Goal: Task Accomplishment & Management: Manage account settings

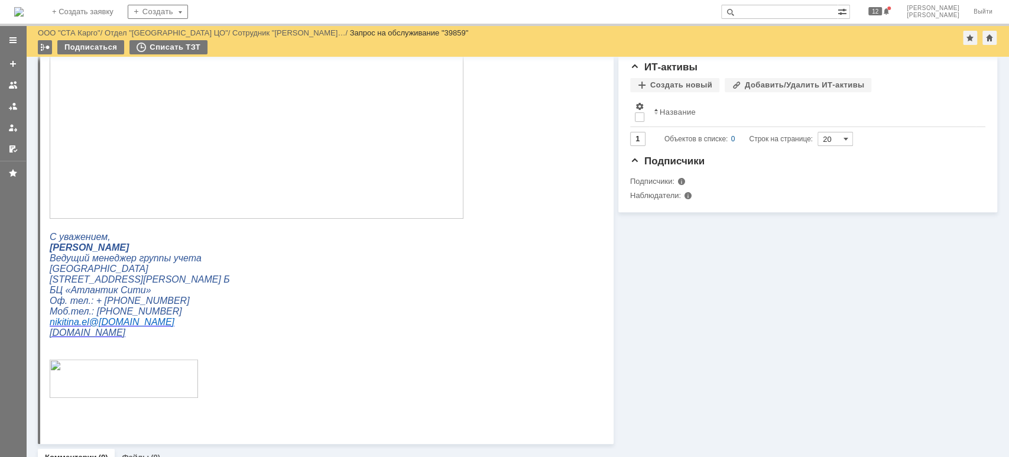
scroll to position [321, 0]
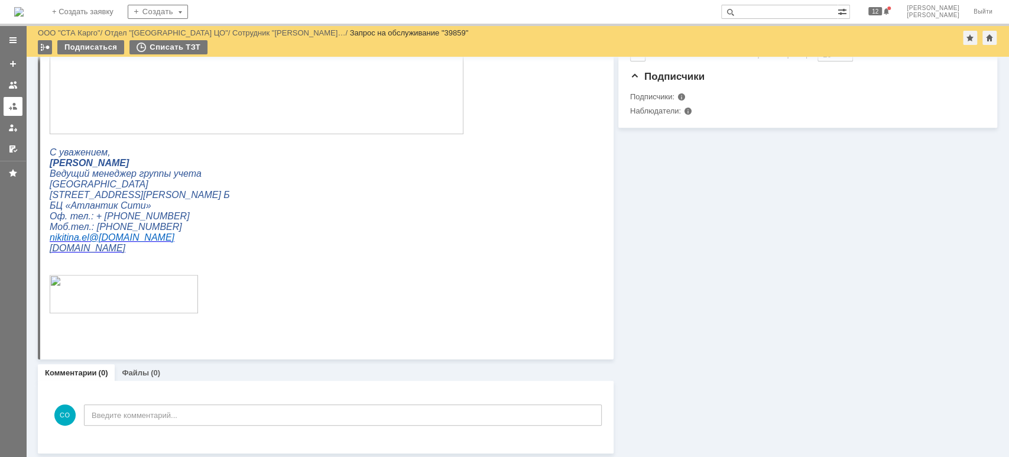
click at [9, 109] on div at bounding box center [12, 106] width 9 height 9
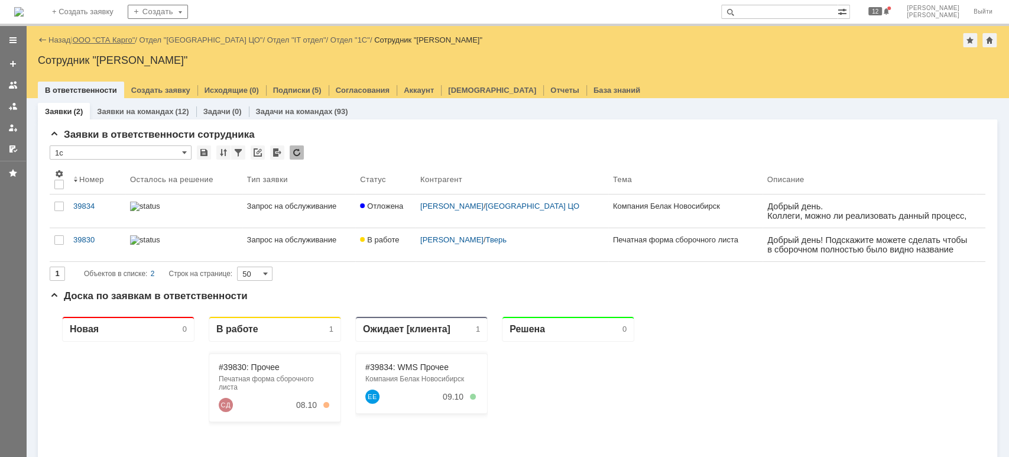
click at [108, 43] on link "ООО "СТА Карго"" at bounding box center [104, 39] width 63 height 9
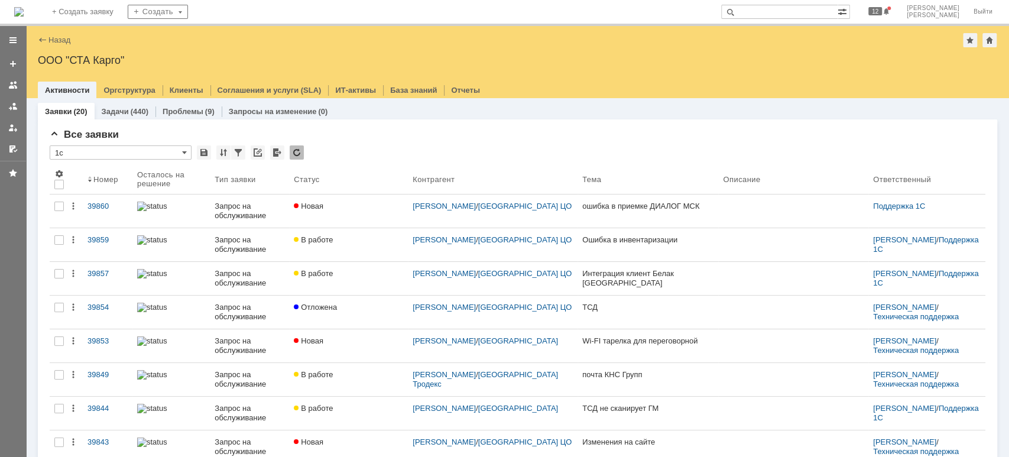
click at [106, 199] on link "39860" at bounding box center [108, 210] width 50 height 33
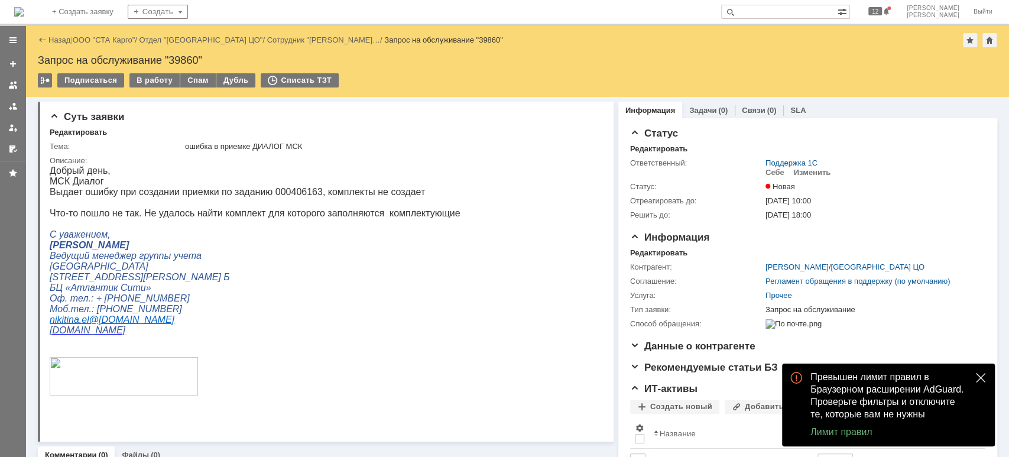
click at [973, 376] on button "close" at bounding box center [980, 378] width 14 height 14
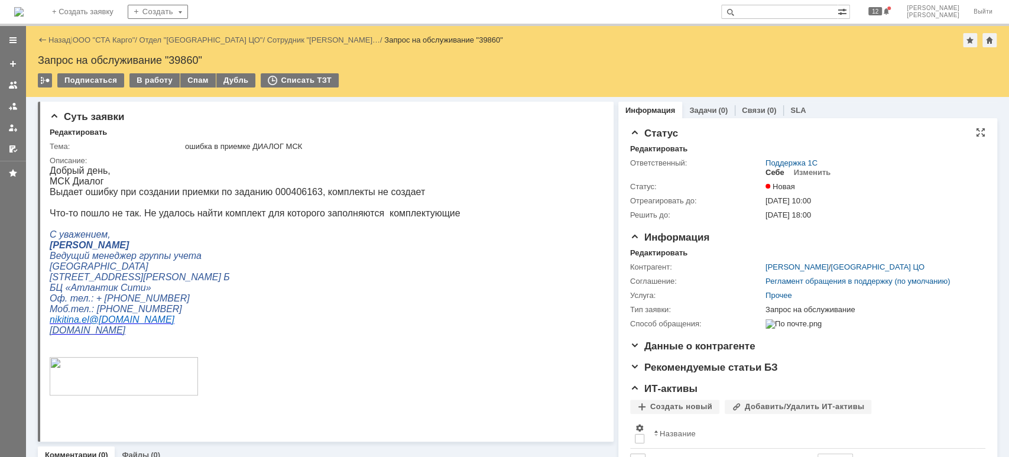
click at [767, 170] on div "Себе" at bounding box center [774, 172] width 19 height 9
click at [144, 80] on div "В работу" at bounding box center [154, 80] width 50 height 14
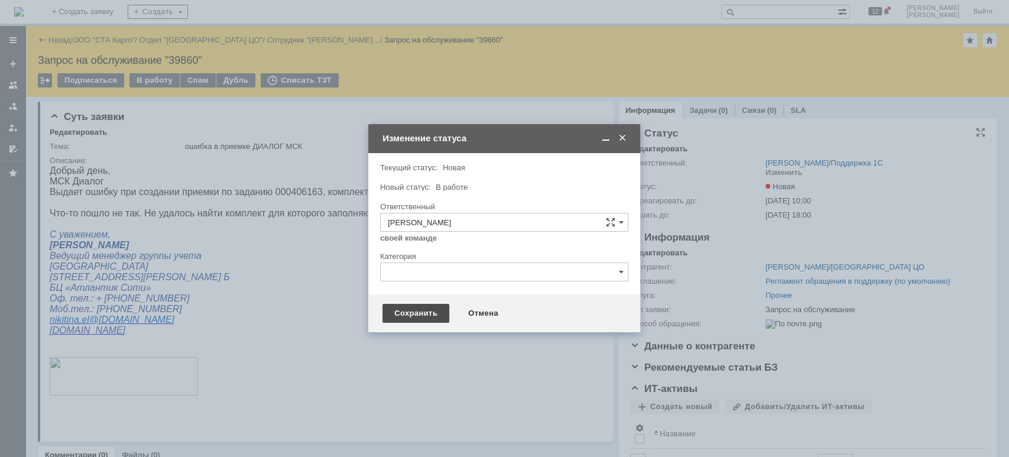
click at [422, 307] on div "Сохранить" at bounding box center [415, 313] width 67 height 19
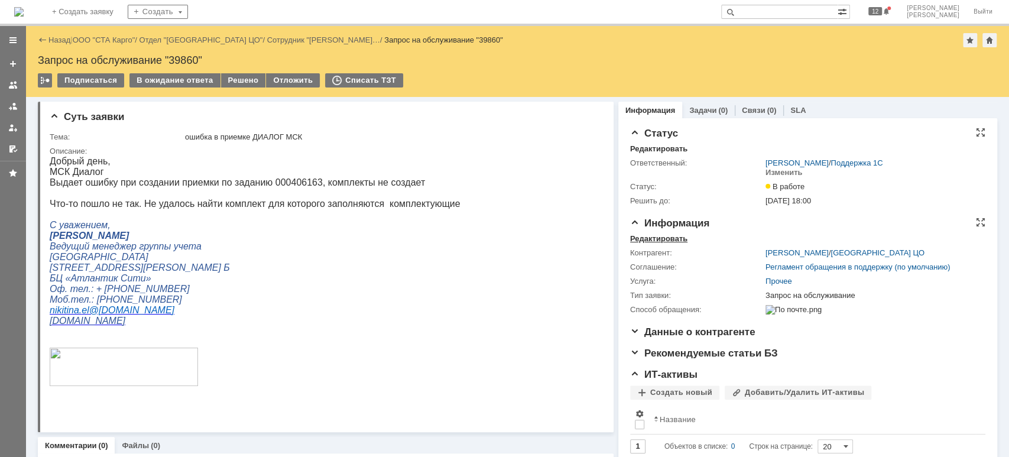
click at [661, 240] on div "Редактировать" at bounding box center [658, 238] width 57 height 9
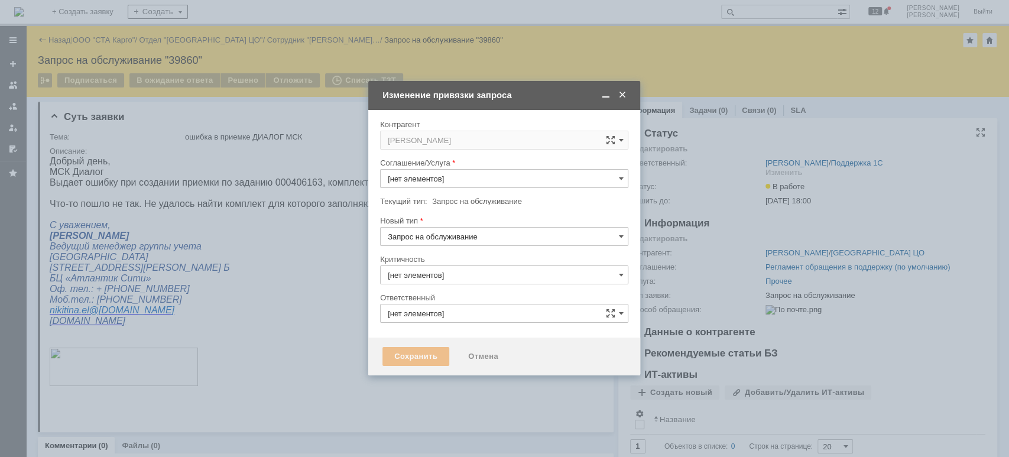
type input "3. Низкая"
type input "Прочее"
type input "[PERSON_NAME]"
type input "[не указано]"
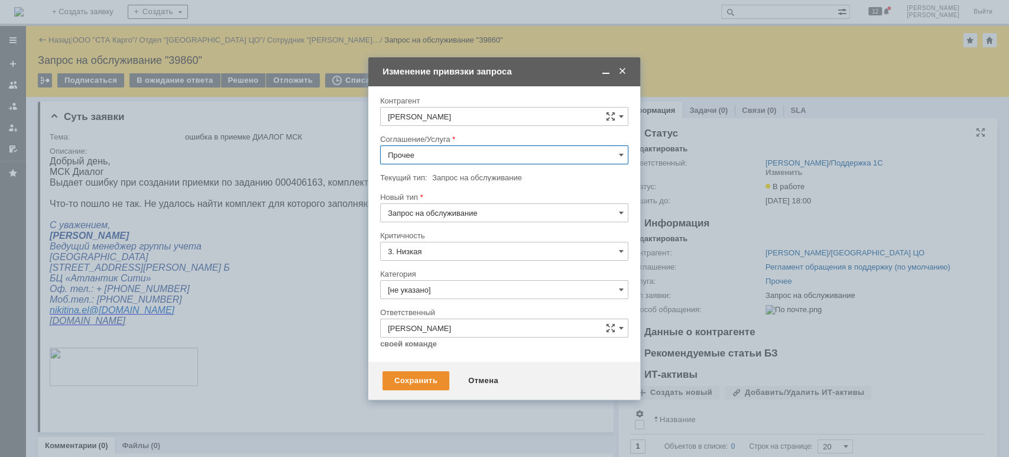
click at [437, 156] on input "Прочее" at bounding box center [504, 154] width 248 height 19
click at [462, 249] on span "WMS Приёмка" at bounding box center [504, 251] width 233 height 9
type input "WMS Приёмка"
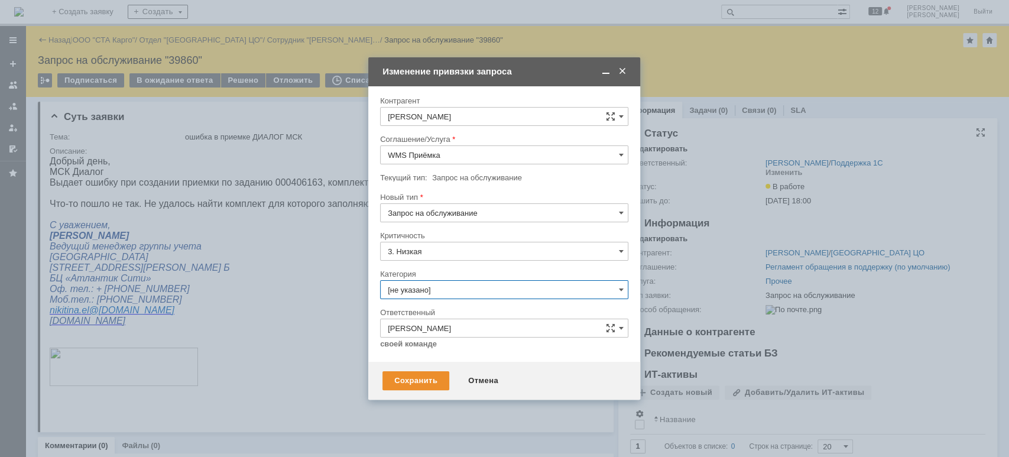
click at [439, 287] on input "[не указано]" at bounding box center [504, 289] width 248 height 19
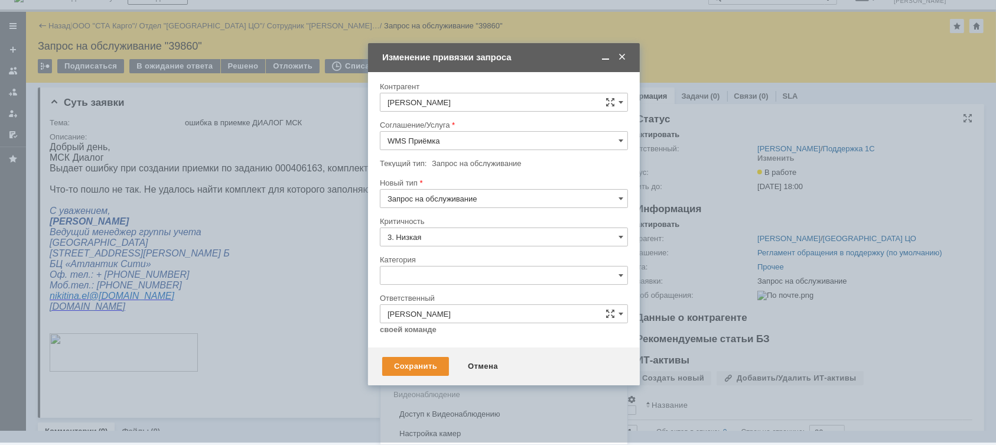
click at [452, 369] on div "Ошибка" at bounding box center [504, 375] width 247 height 19
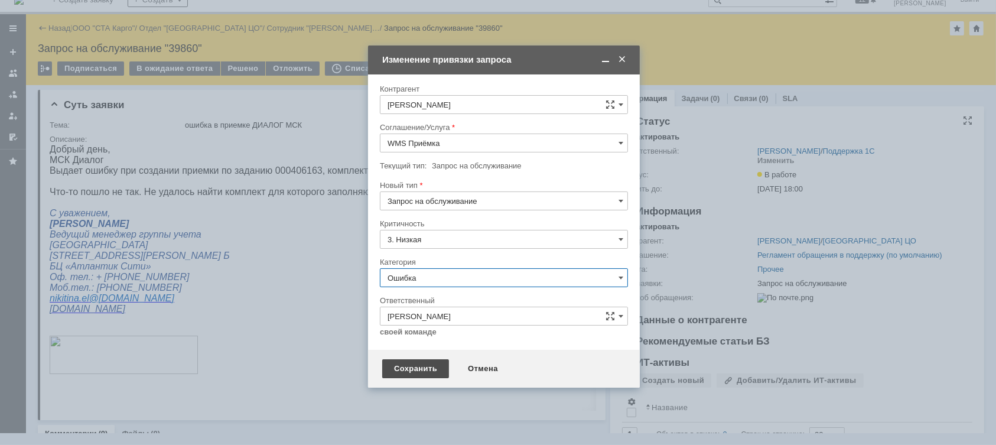
type input "Ошибка"
click at [435, 366] on div "Сохранить" at bounding box center [415, 368] width 67 height 19
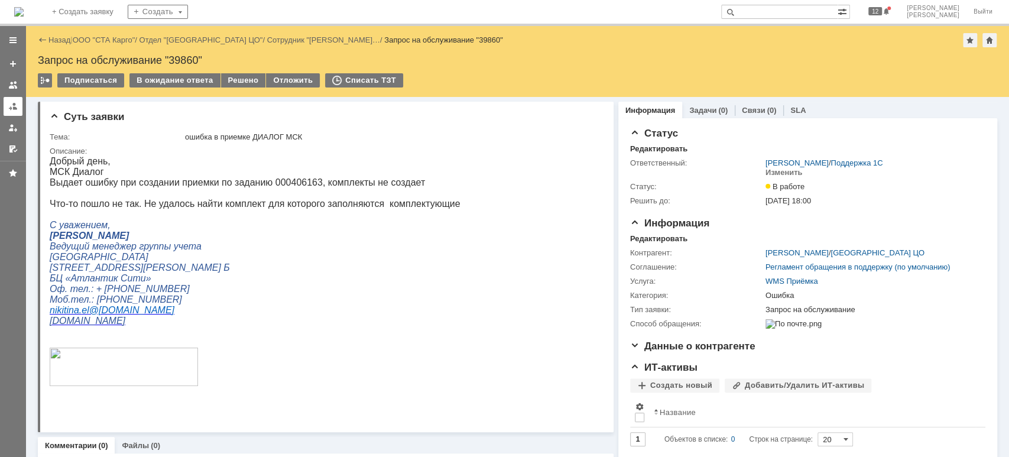
click at [11, 105] on div at bounding box center [12, 106] width 9 height 9
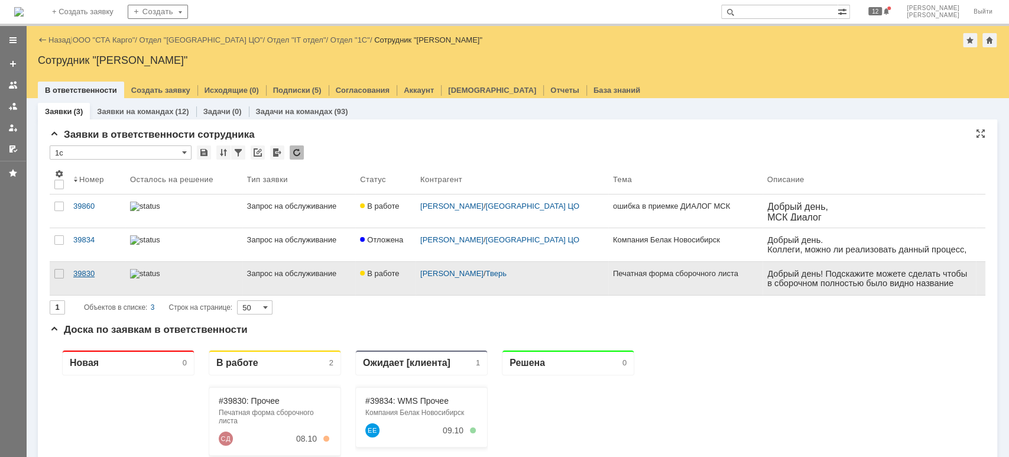
click at [89, 274] on div "39830" at bounding box center [96, 273] width 47 height 9
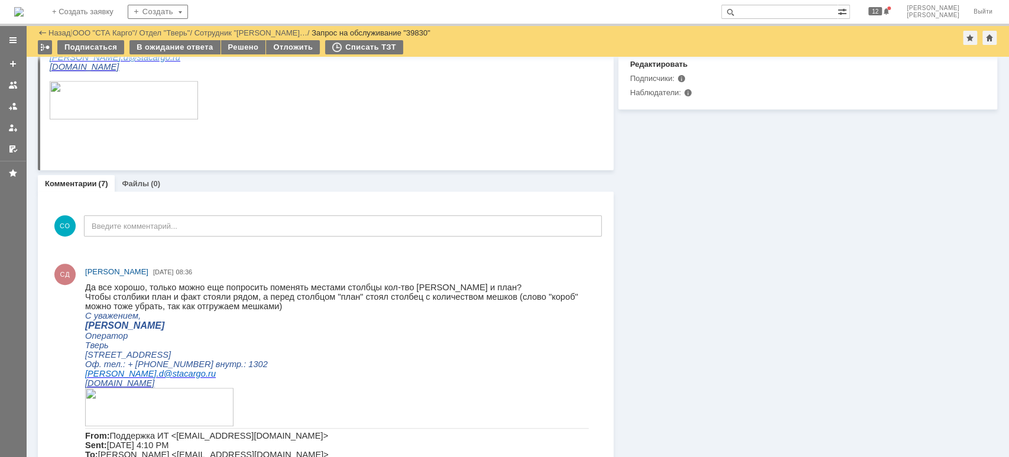
click at [154, 50] on div "В ожидание ответа" at bounding box center [174, 47] width 90 height 14
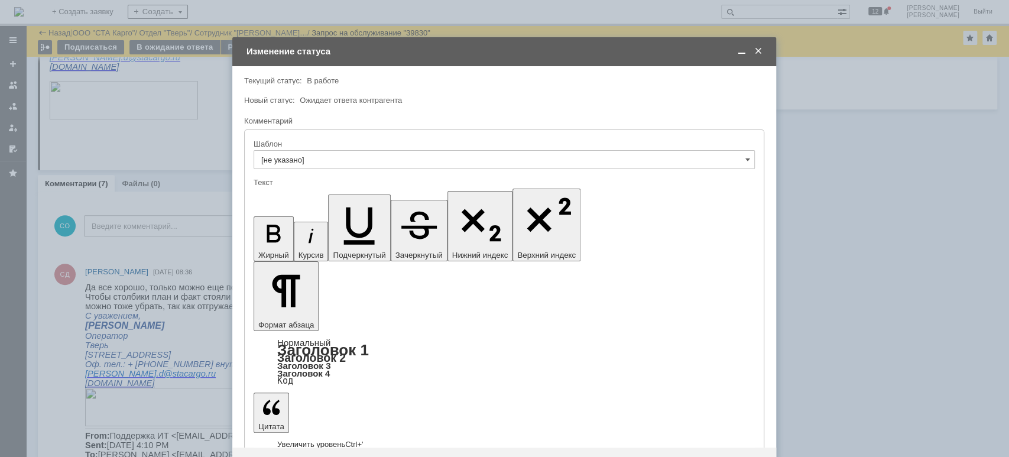
click at [299, 456] on div "Сохранить" at bounding box center [279, 466] width 67 height 19
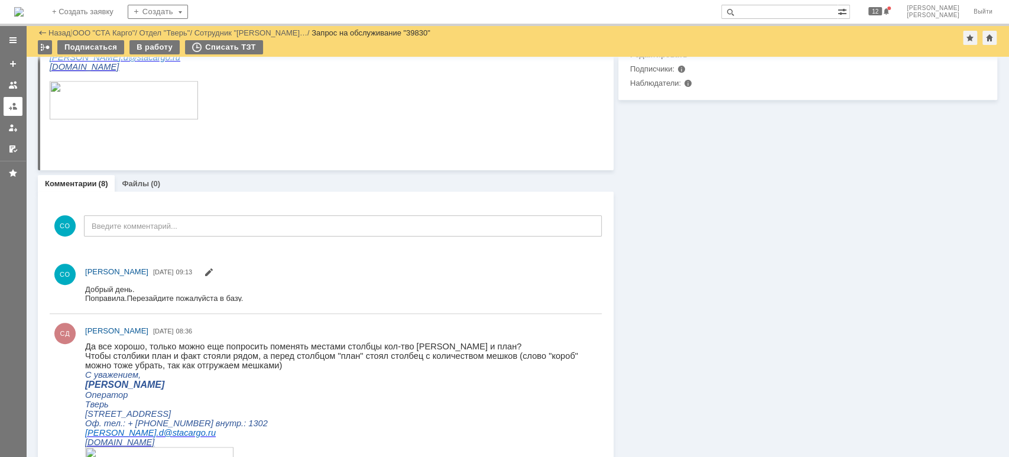
click at [7, 109] on link at bounding box center [13, 106] width 19 height 19
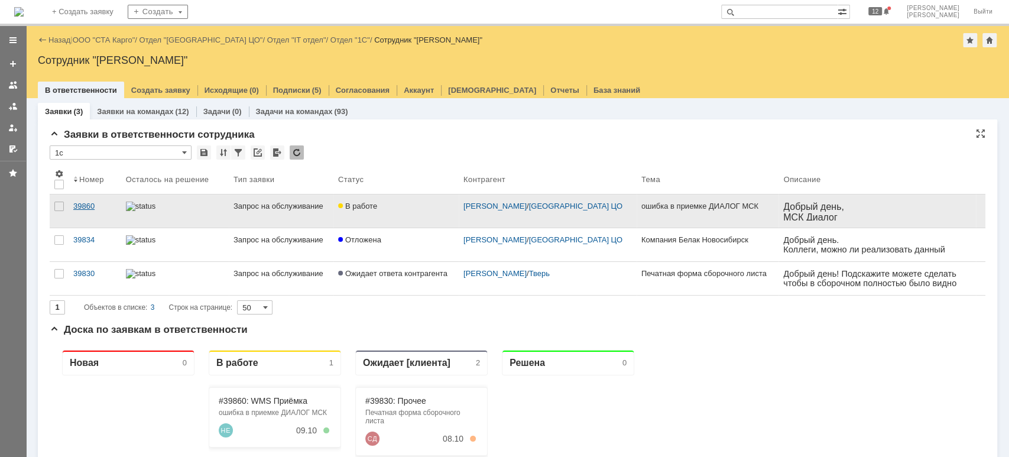
click at [87, 208] on div "39860" at bounding box center [94, 206] width 43 height 9
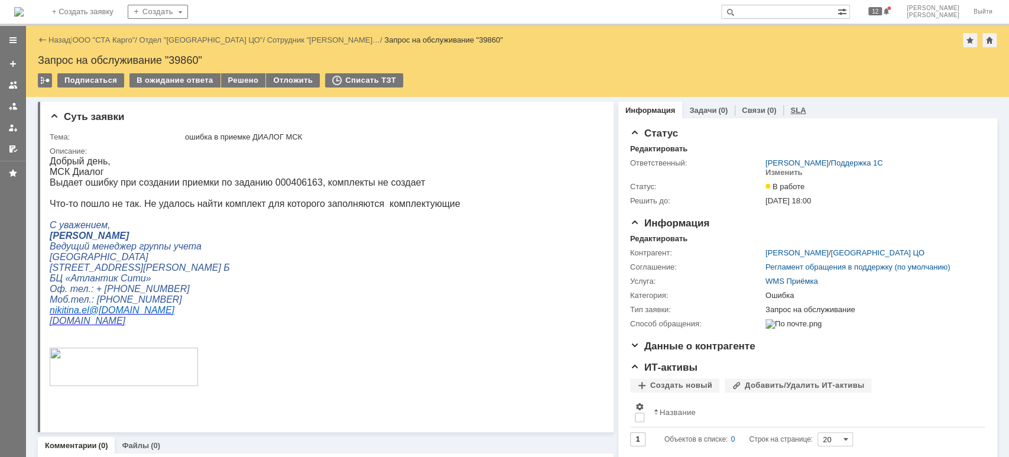
click at [793, 110] on link "SLA" at bounding box center [797, 110] width 15 height 9
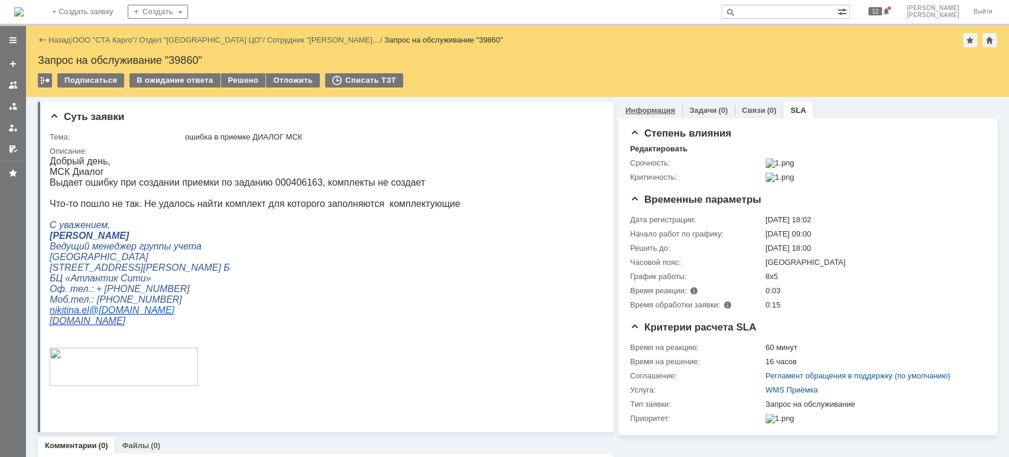
click at [634, 113] on link "Информация" at bounding box center [650, 110] width 50 height 9
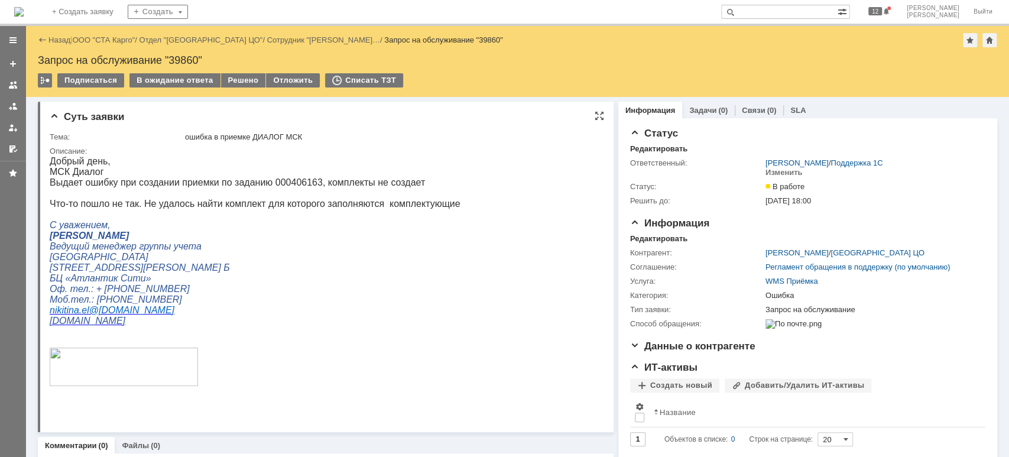
click at [301, 180] on p "Выдает ошибку при создании приемки по заданию 000406163, комплекты не создает" at bounding box center [255, 182] width 411 height 11
copy p "000406163"
click at [296, 182] on p "Выдает ошибку при создании приемки по заданию 000406163, комплекты не создает" at bounding box center [255, 182] width 411 height 11
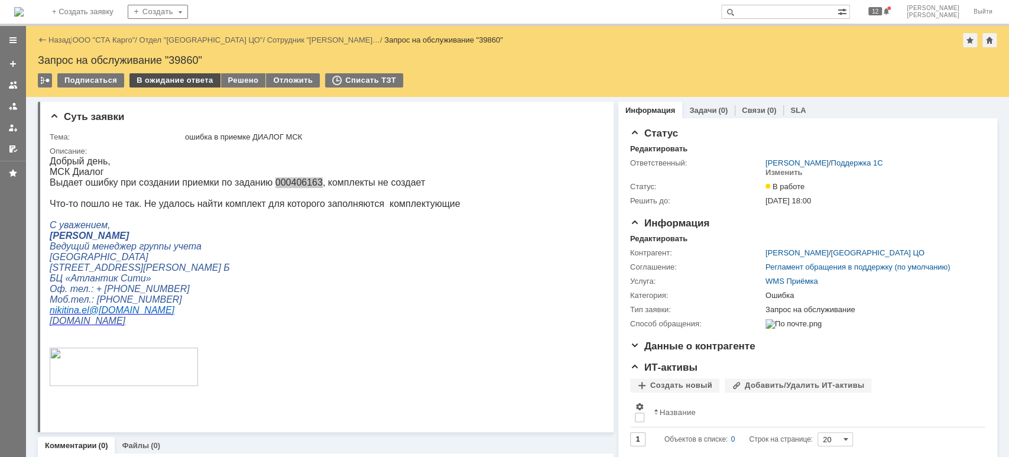
click at [200, 80] on div "В ожидание ответа" at bounding box center [174, 80] width 90 height 14
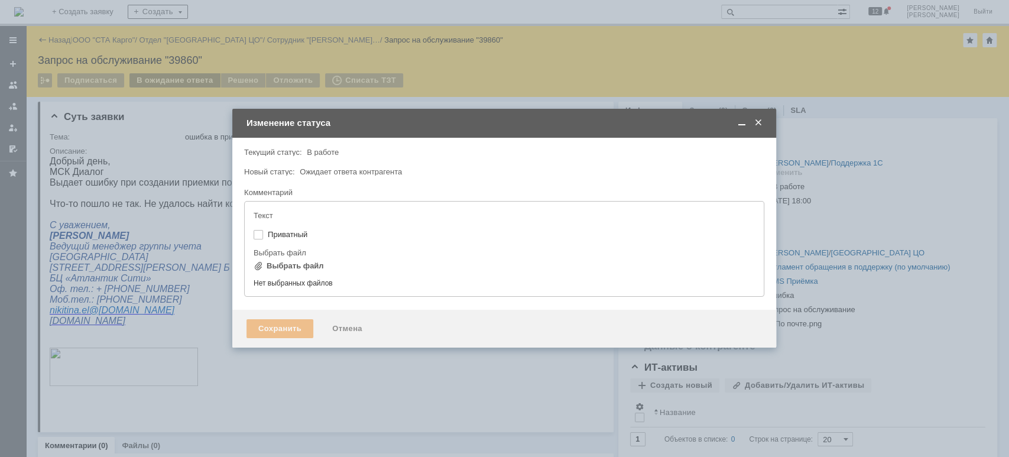
type input "[не указано]"
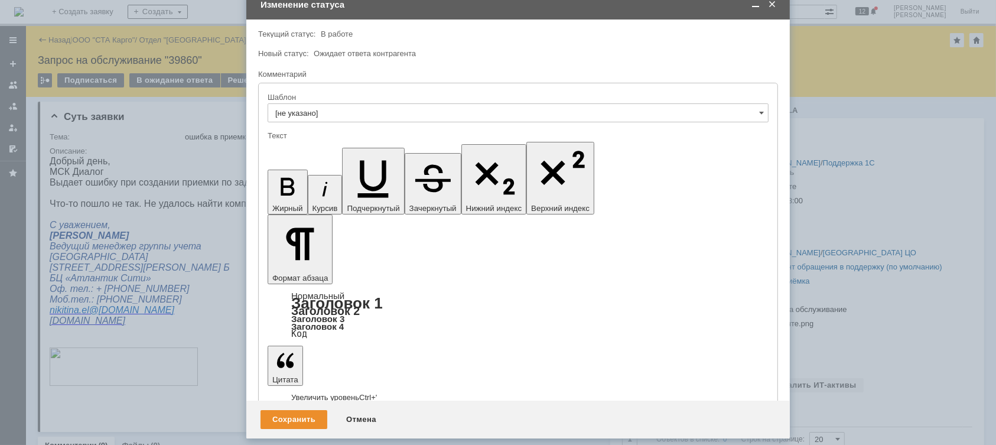
drag, startPoint x: 479, startPoint y: 48, endPoint x: 511, endPoint y: -15, distance: 71.4
click at [511, 0] on html "Идет загрузка, пожалуйста, подождите. На домашнюю + Создать заявку Создать 12 С…" at bounding box center [498, 222] width 996 height 445
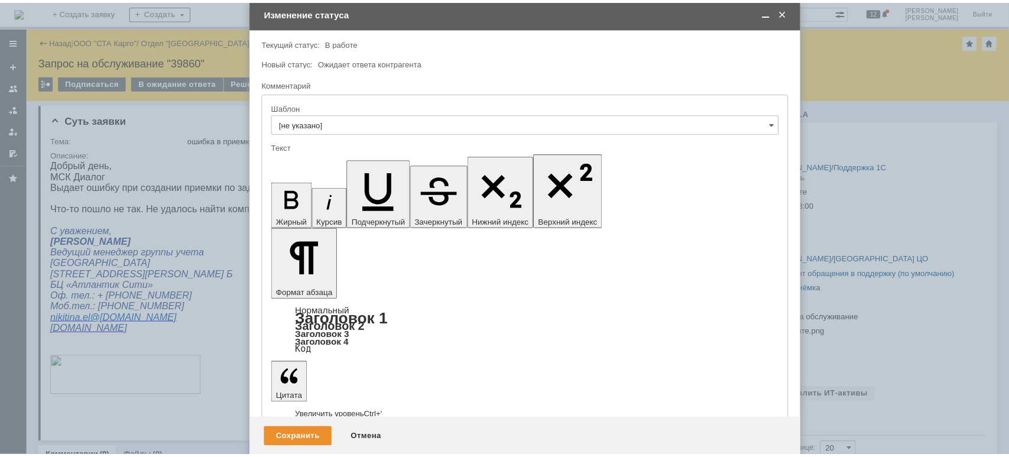
scroll to position [81, 0]
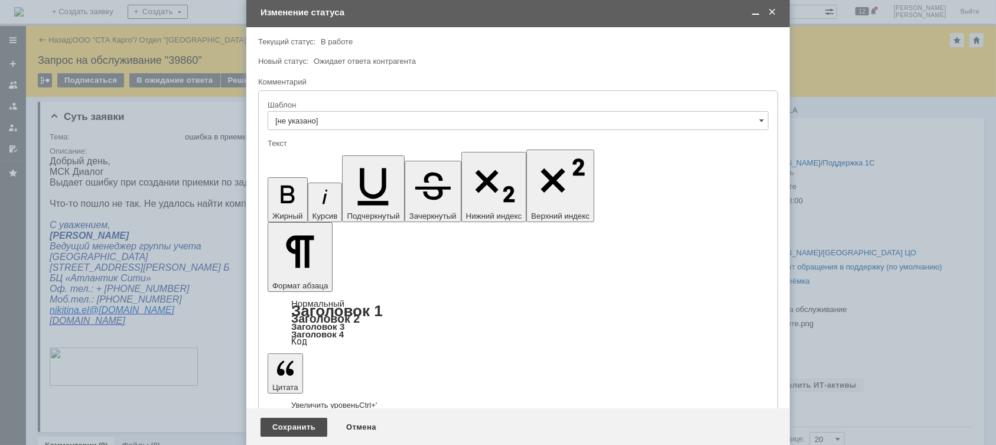
click at [305, 426] on div "Сохранить" at bounding box center [294, 427] width 67 height 19
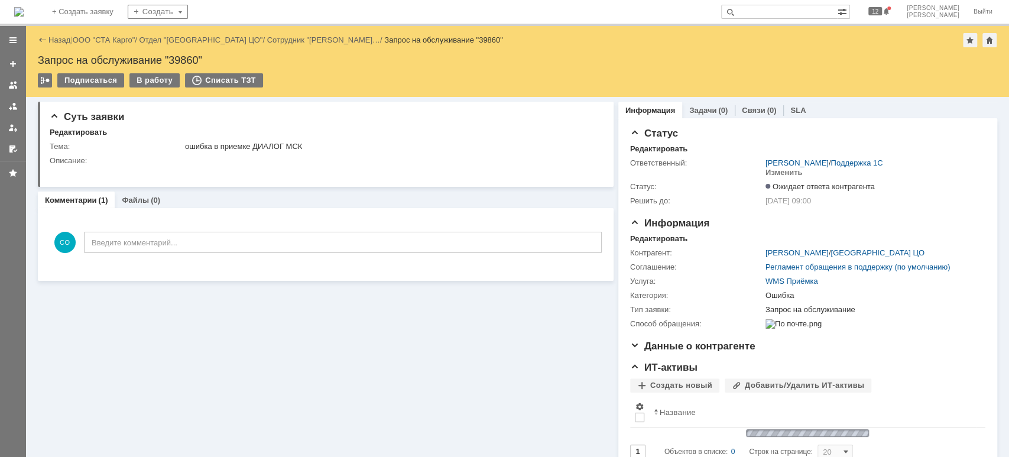
scroll to position [0, 0]
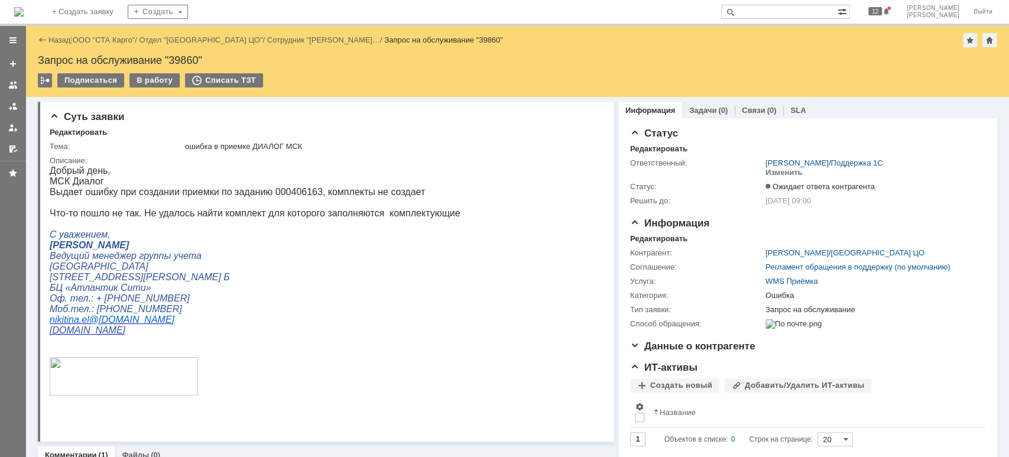
click at [8, 109] on div at bounding box center [12, 106] width 9 height 9
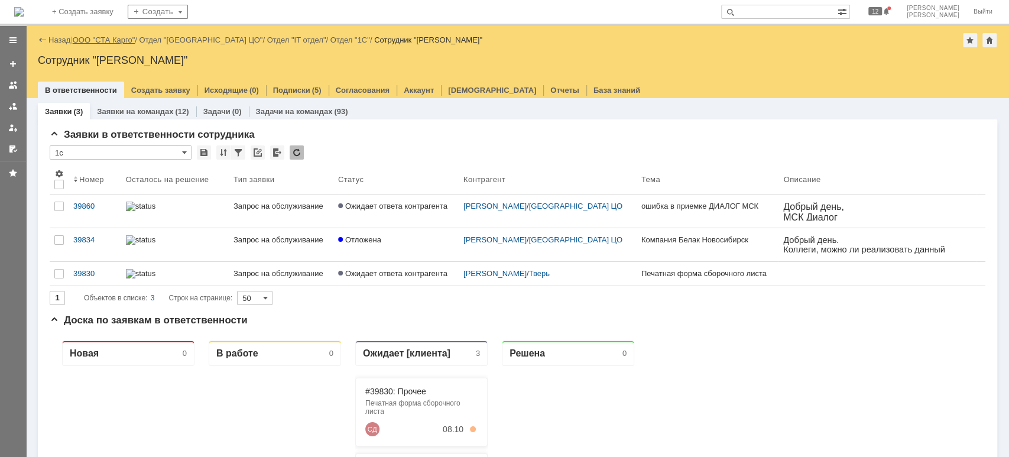
click at [106, 41] on link "ООО "СТА Карго"" at bounding box center [104, 39] width 63 height 9
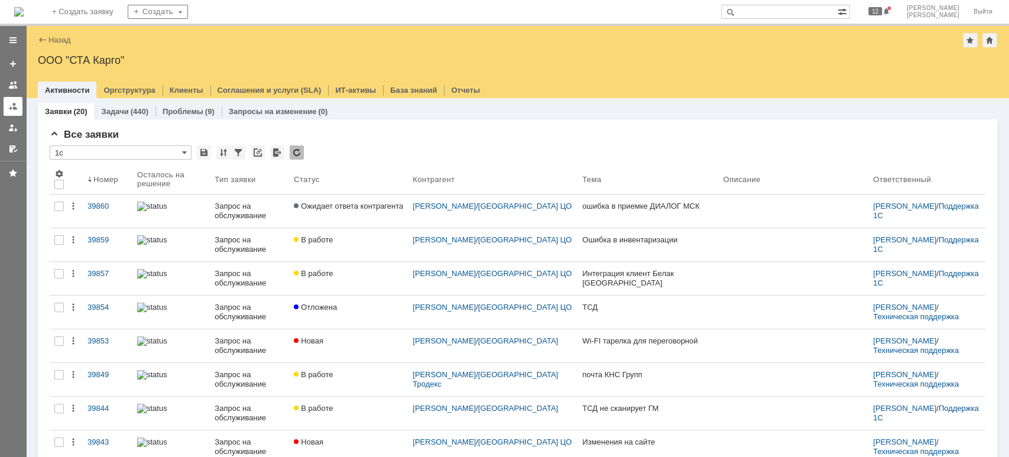
click at [18, 102] on link at bounding box center [13, 106] width 19 height 19
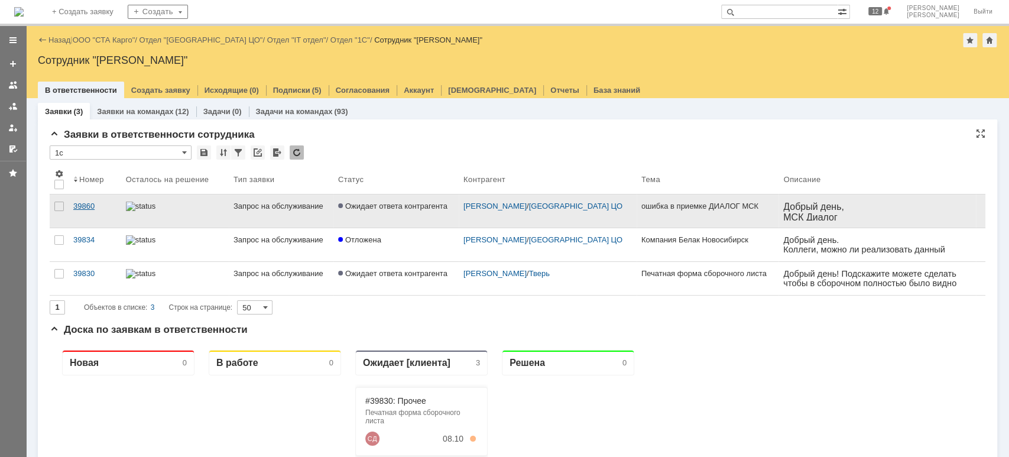
click at [104, 208] on div "39860" at bounding box center [94, 206] width 43 height 9
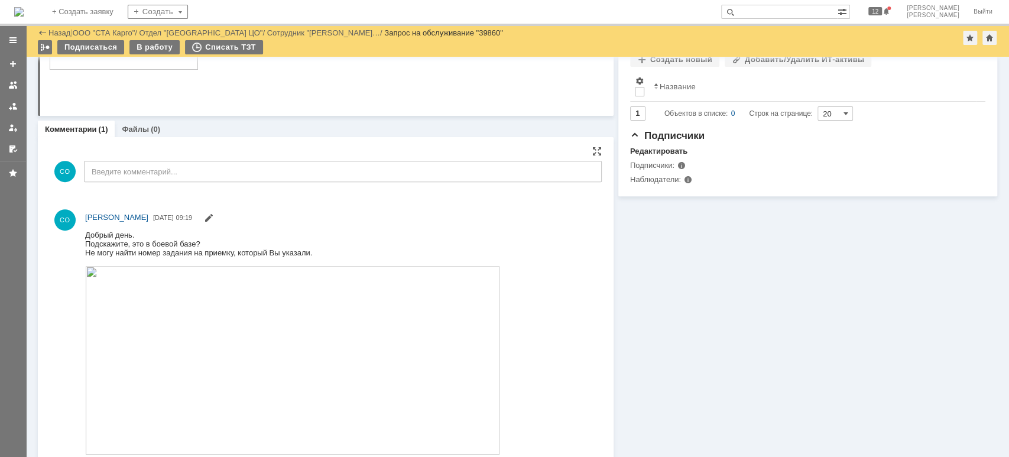
scroll to position [307, 0]
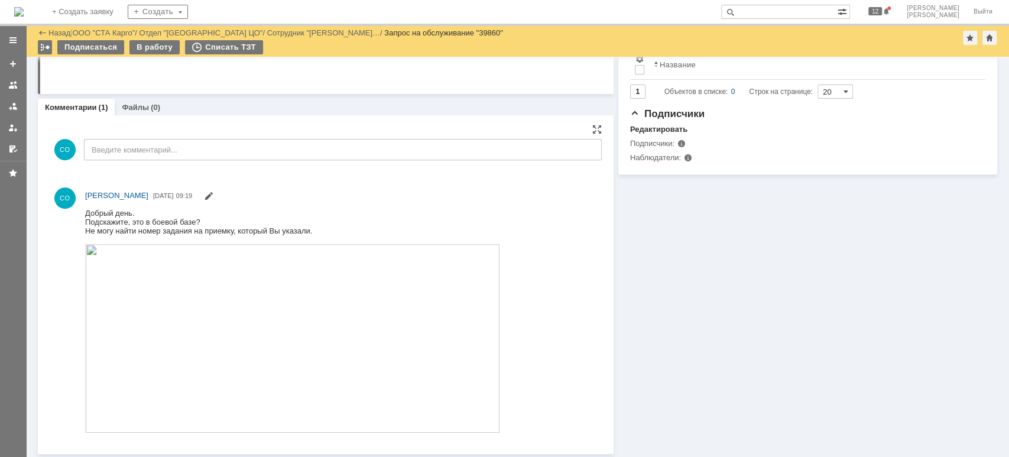
click at [345, 372] on img at bounding box center [292, 338] width 415 height 189
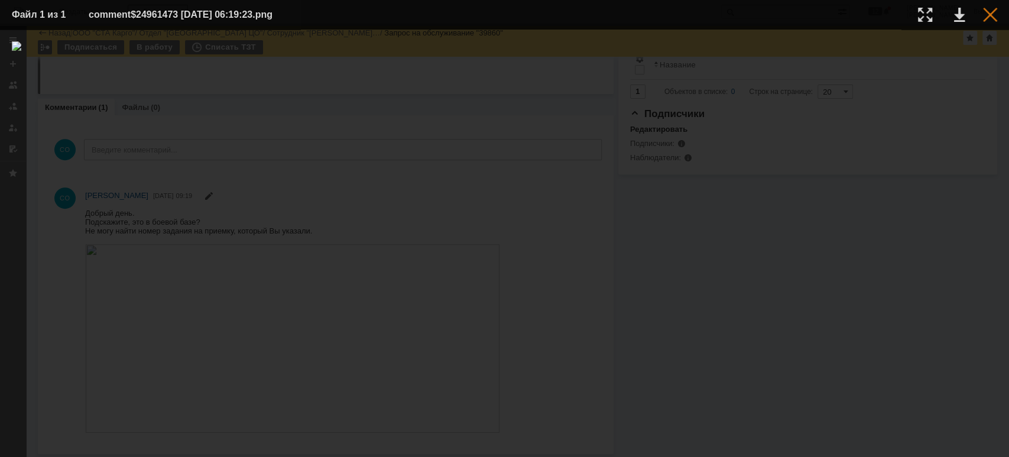
click at [992, 13] on div at bounding box center [990, 15] width 14 height 14
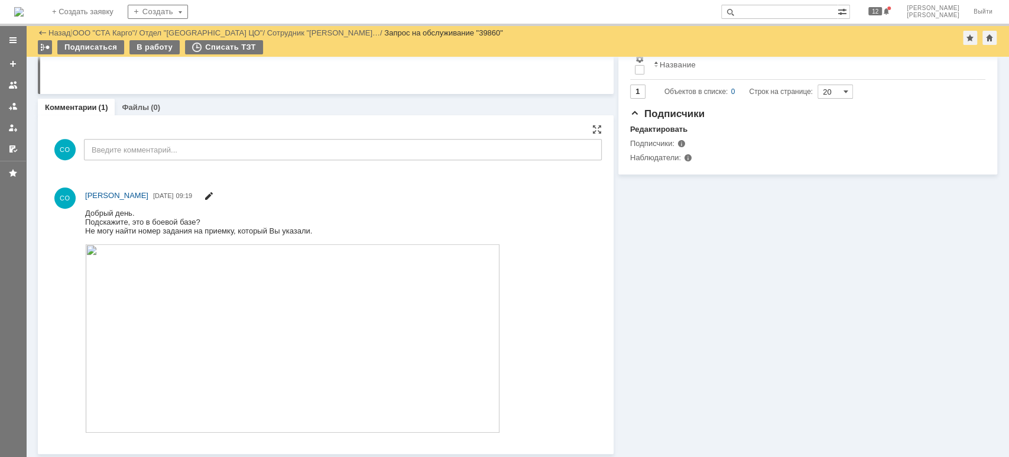
click at [213, 194] on span at bounding box center [208, 197] width 9 height 9
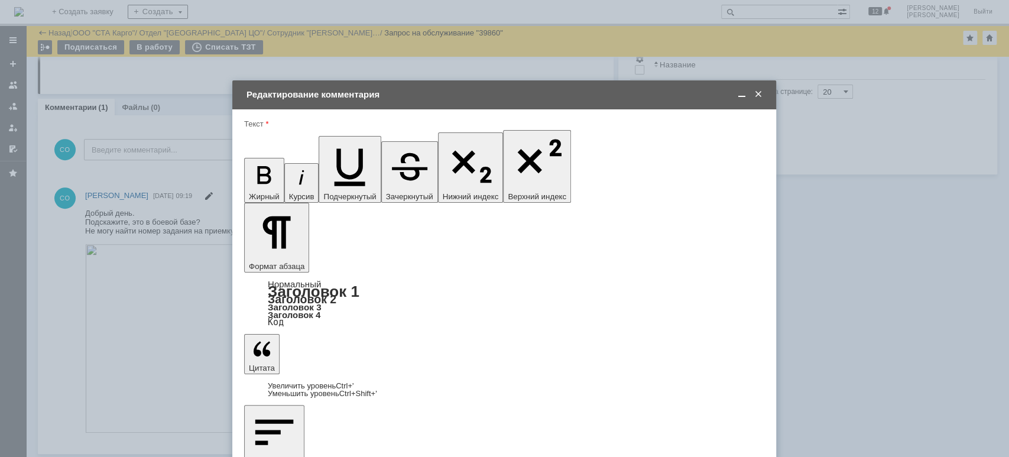
scroll to position [0, 0]
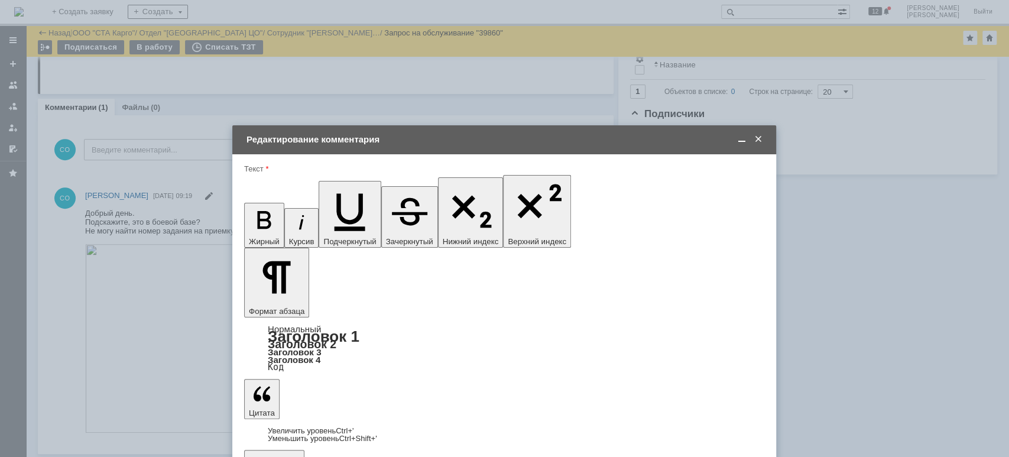
drag, startPoint x: 494, startPoint y: 3352, endPoint x: 220, endPoint y: 3342, distance: 273.8
drag, startPoint x: 289, startPoint y: 3356, endPoint x: 316, endPoint y: 3352, distance: 26.9
drag, startPoint x: 488, startPoint y: 3351, endPoint x: 488, endPoint y: 3518, distance: 167.3
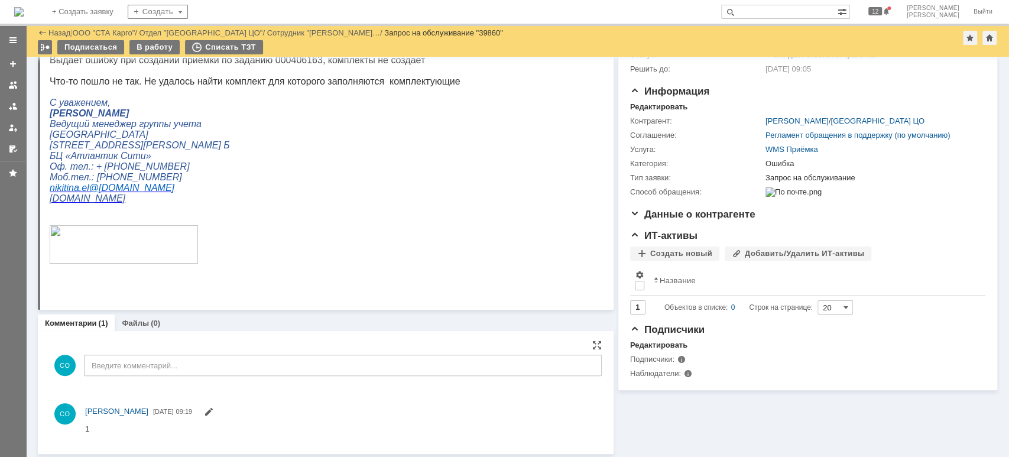
click at [257, 431] on html "1" at bounding box center [337, 429] width 504 height 11
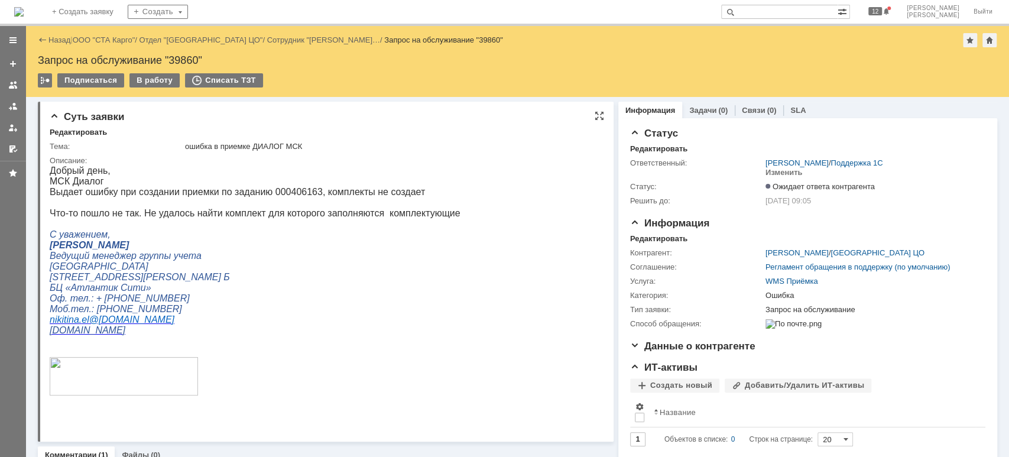
click at [296, 304] on p "Оф. тел.: + [PHONE_NUMBER]" at bounding box center [255, 298] width 411 height 11
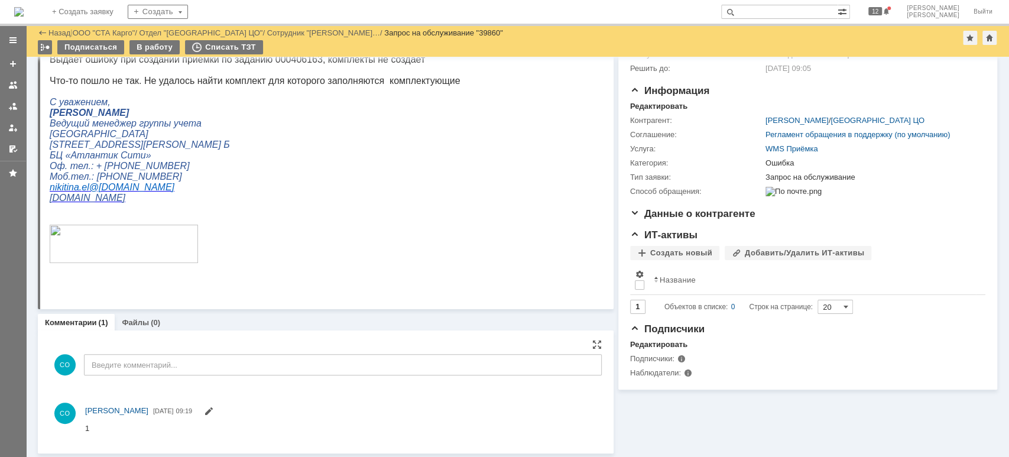
scroll to position [92, 0]
click at [213, 411] on span at bounding box center [208, 413] width 9 height 9
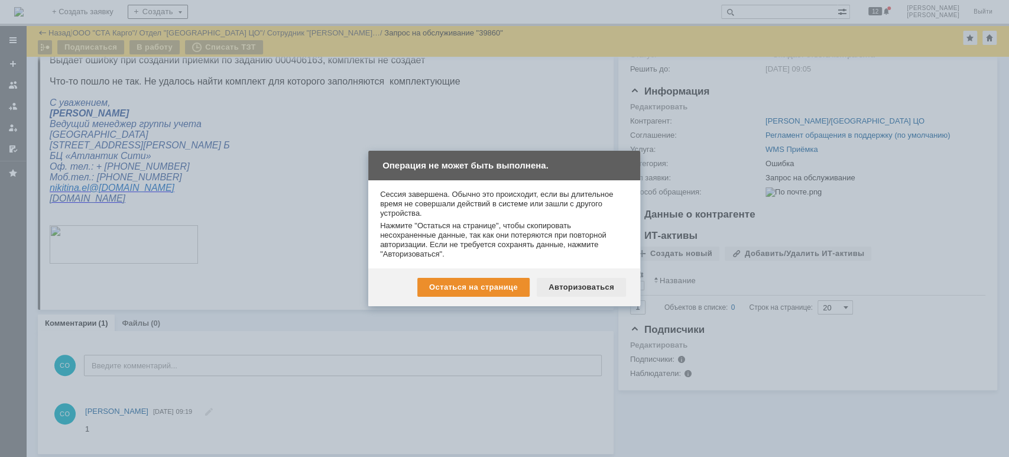
click at [553, 287] on div "Авторизоваться" at bounding box center [581, 287] width 89 height 19
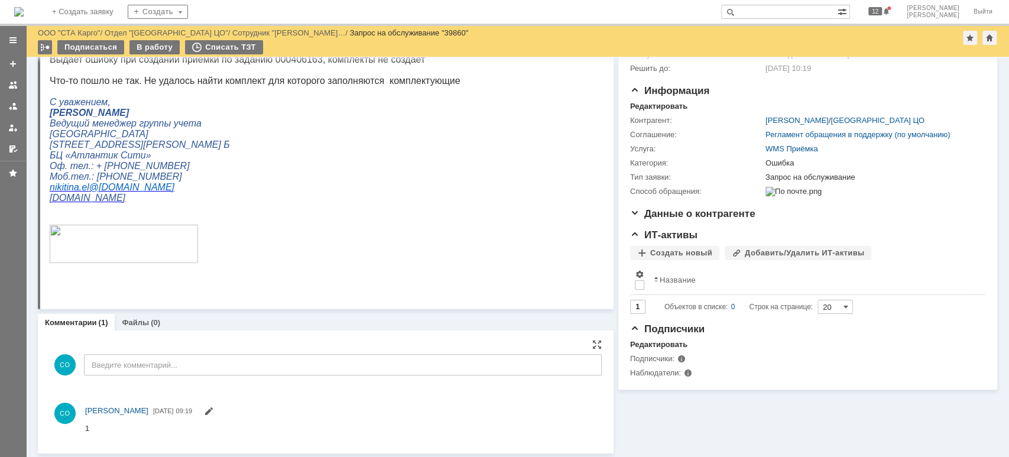
scroll to position [92, 0]
click at [213, 411] on span at bounding box center [208, 413] width 9 height 9
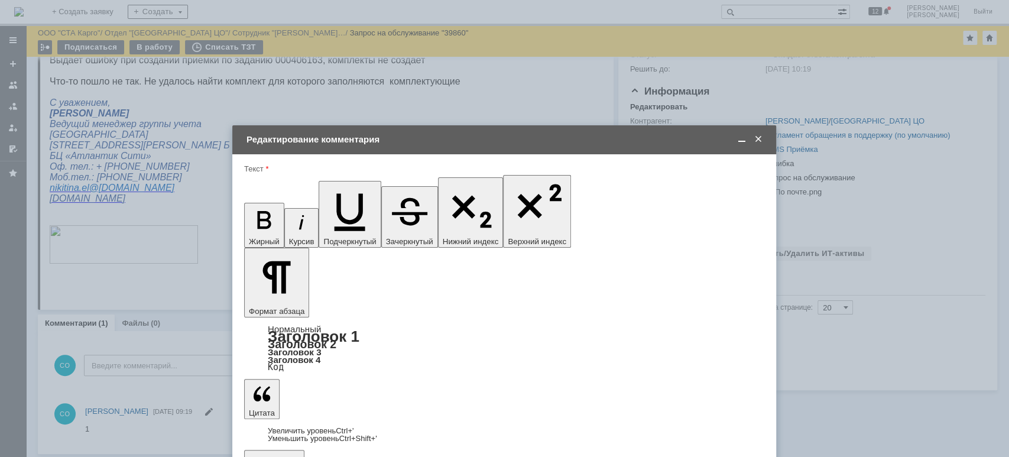
scroll to position [0, 0]
drag, startPoint x: 311, startPoint y: 3333, endPoint x: 222, endPoint y: 3333, distance: 89.2
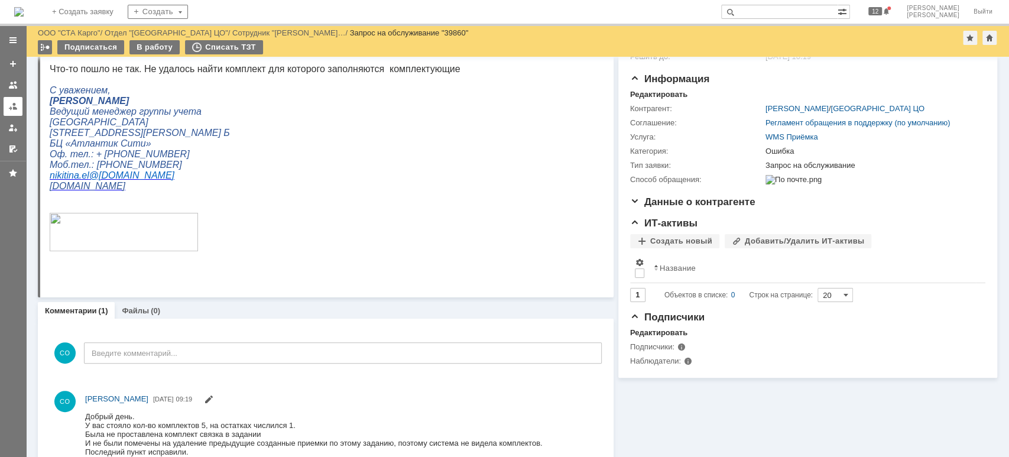
click at [8, 104] on div at bounding box center [12, 106] width 9 height 9
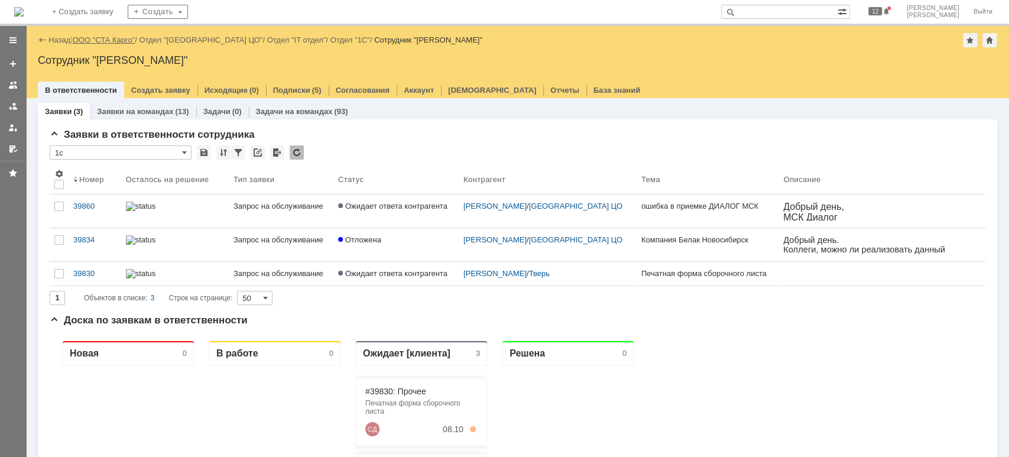
click at [127, 40] on link "ООО "СТА Карго"" at bounding box center [104, 39] width 63 height 9
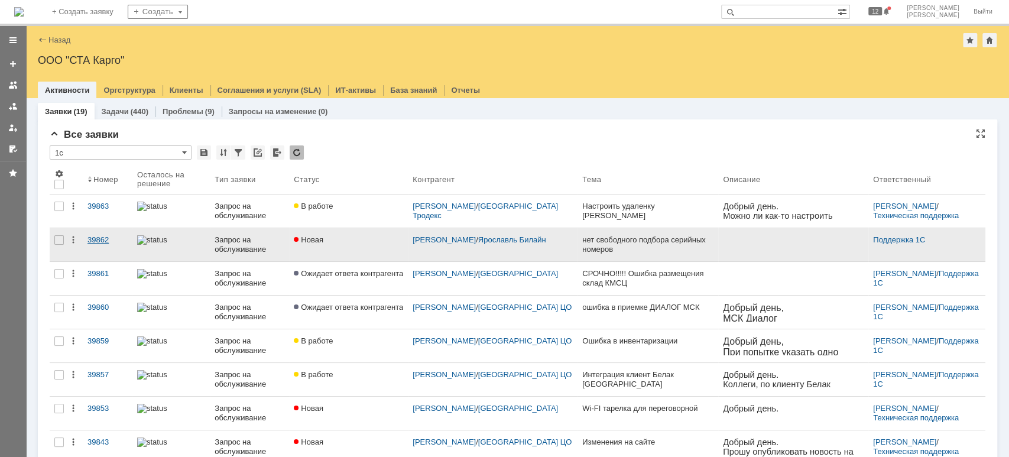
click at [93, 241] on div "39862" at bounding box center [107, 239] width 40 height 9
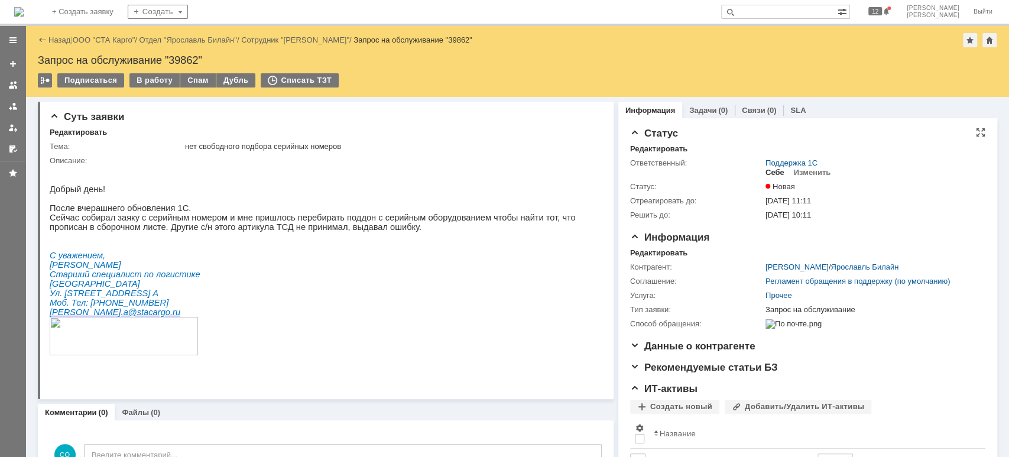
click at [766, 172] on div "Себе" at bounding box center [774, 172] width 19 height 9
click at [144, 80] on div "В работу" at bounding box center [154, 80] width 50 height 14
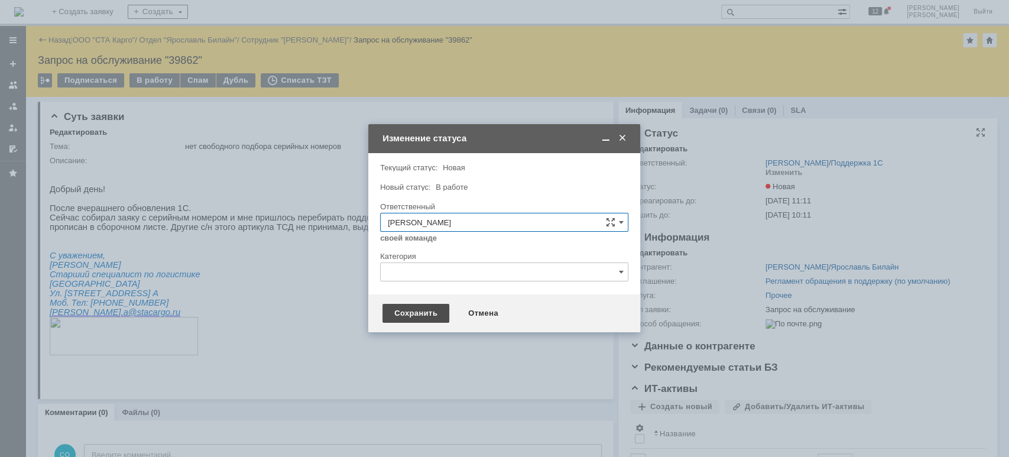
click at [432, 313] on div "Сохранить" at bounding box center [415, 313] width 67 height 19
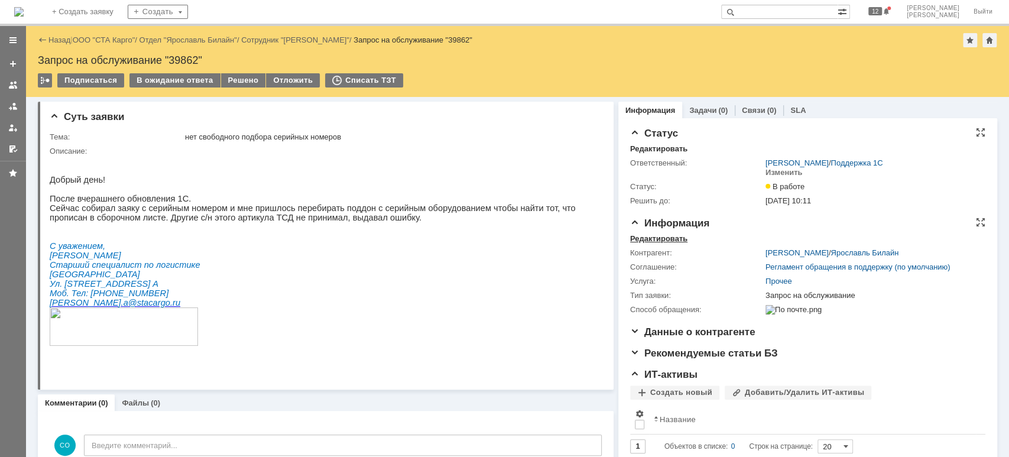
click at [652, 238] on div "Редактировать" at bounding box center [658, 238] width 57 height 9
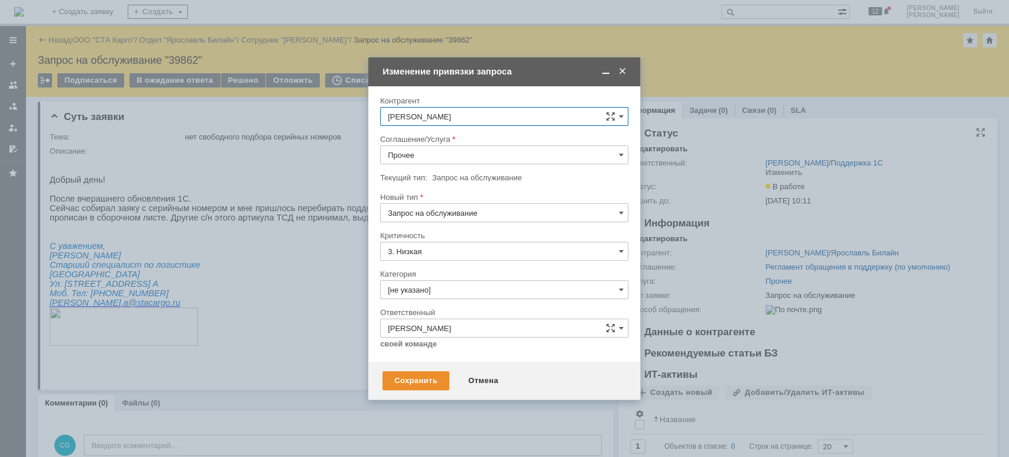
click at [444, 152] on input "Прочее" at bounding box center [504, 154] width 248 height 19
click at [470, 241] on span "WMS Сборка" at bounding box center [504, 240] width 233 height 9
type input "WMS Сборка"
click at [495, 210] on input "Запрос на обслуживание" at bounding box center [504, 212] width 248 height 19
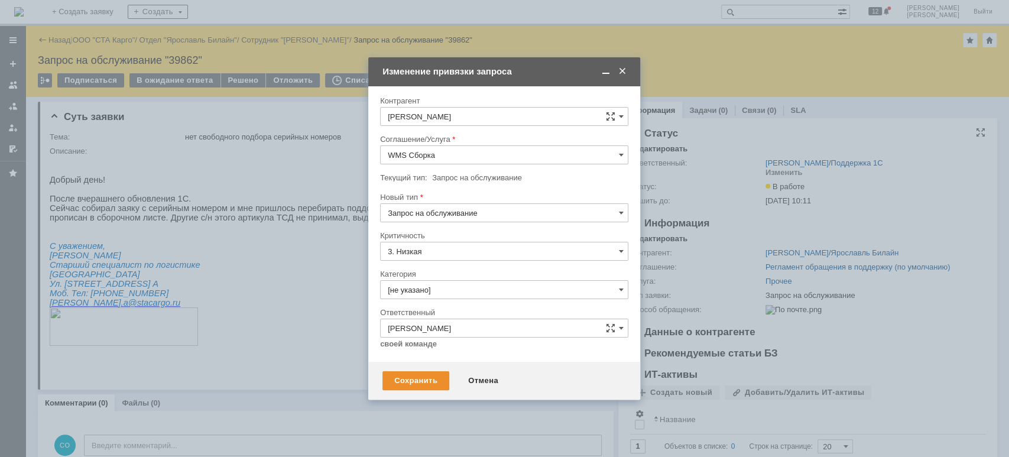
click at [495, 210] on input "Запрос на обслуживание" at bounding box center [504, 212] width 248 height 19
click at [529, 193] on div "Новый тип" at bounding box center [503, 197] width 246 height 8
drag, startPoint x: 484, startPoint y: 210, endPoint x: 488, endPoint y: 220, distance: 10.9
click at [485, 210] on input "Запрос на обслуживание" at bounding box center [504, 212] width 248 height 19
click at [481, 268] on div "Инцидент" at bounding box center [504, 273] width 247 height 19
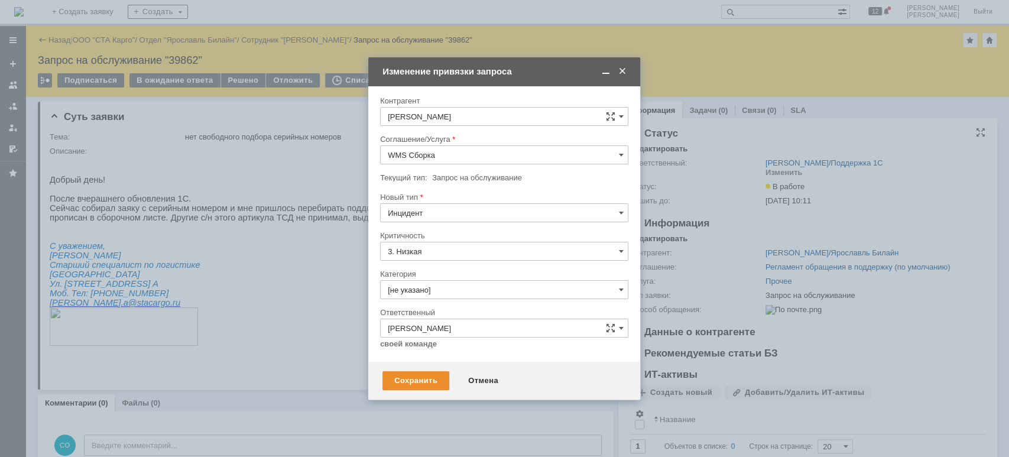
type input "Инцидент"
click at [460, 288] on input "[не указано]" at bounding box center [504, 289] width 248 height 19
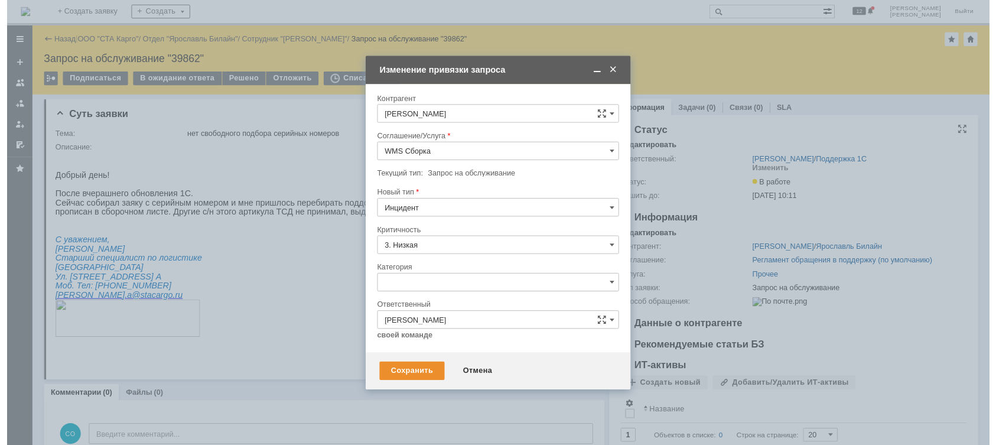
scroll to position [14, 0]
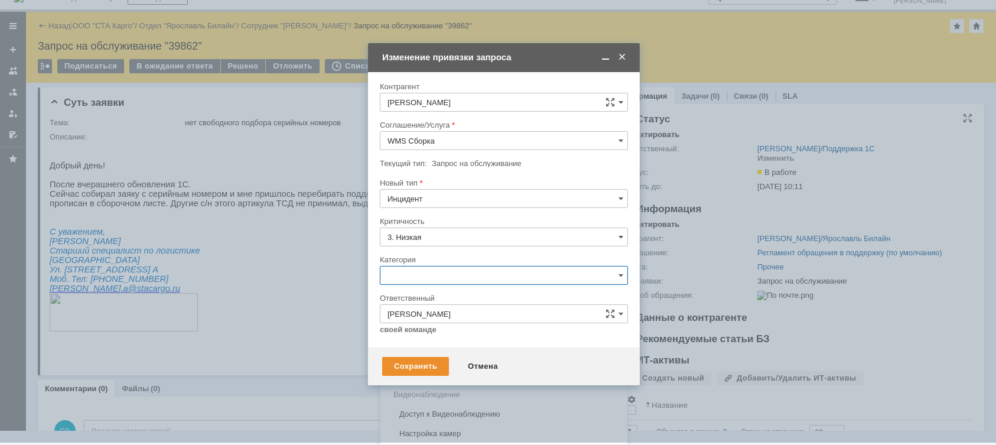
click at [472, 372] on span "Ошибка" at bounding box center [504, 375] width 233 height 9
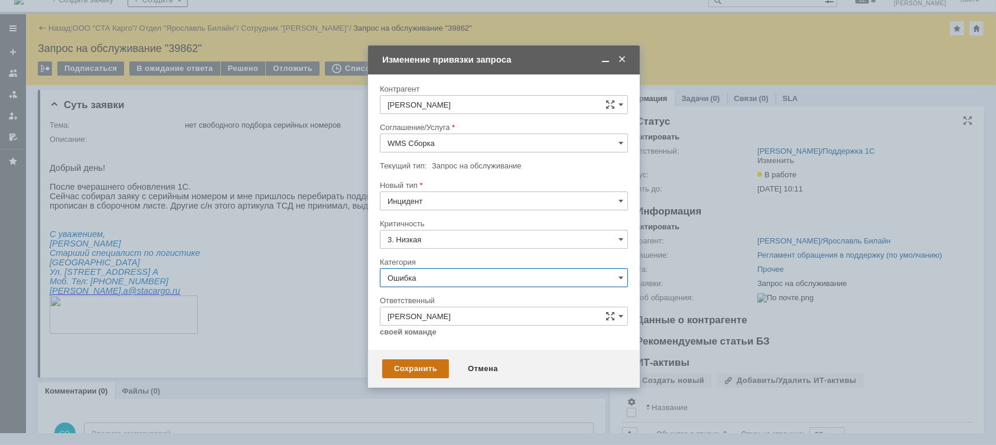
type input "Ошибка"
click at [444, 368] on div "Сохранить" at bounding box center [415, 368] width 67 height 19
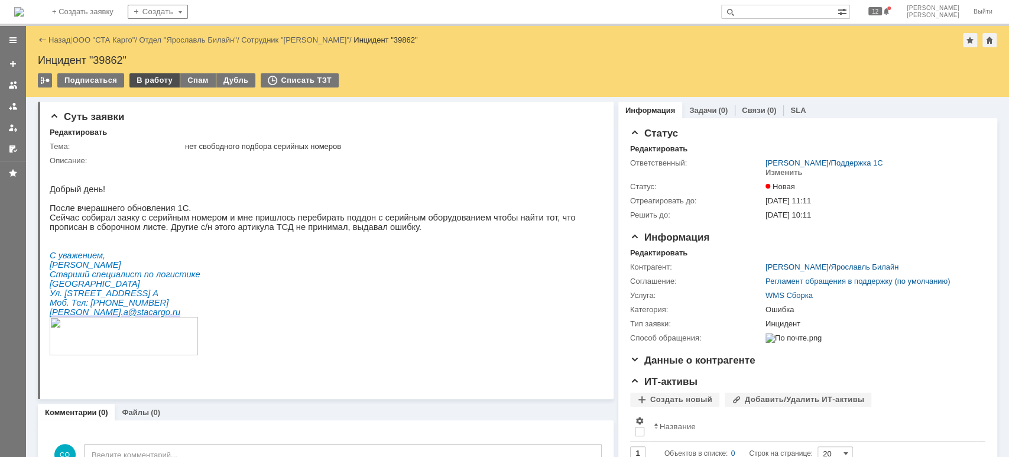
click at [164, 77] on div "В работу" at bounding box center [154, 80] width 50 height 14
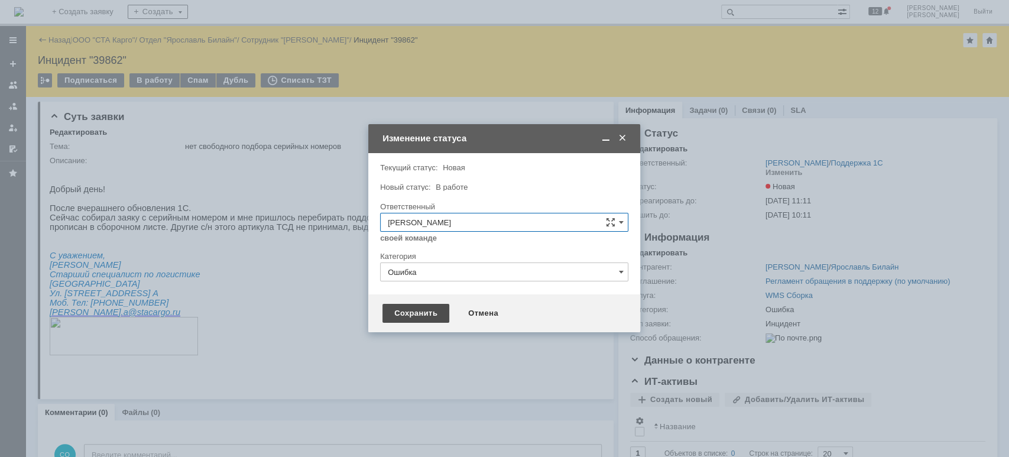
click at [414, 312] on div "Сохранить" at bounding box center [415, 313] width 67 height 19
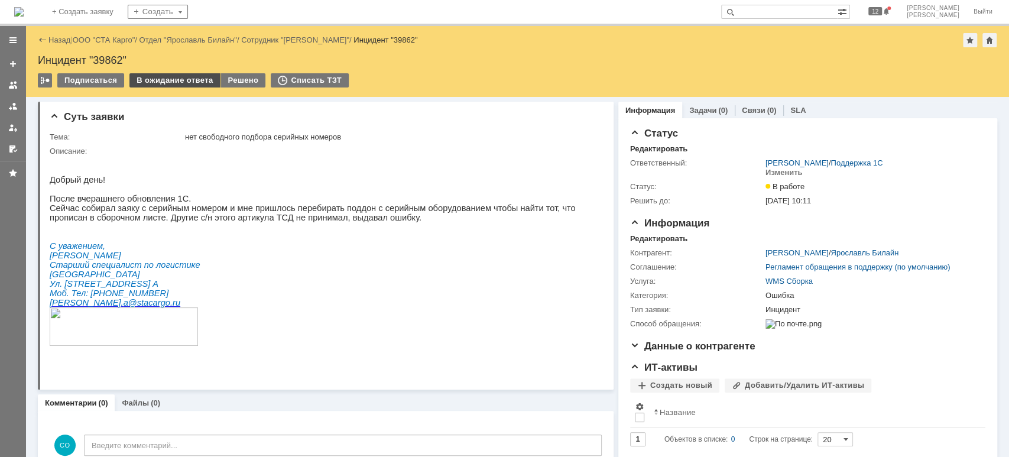
click at [175, 79] on div "В ожидание ответа" at bounding box center [174, 80] width 90 height 14
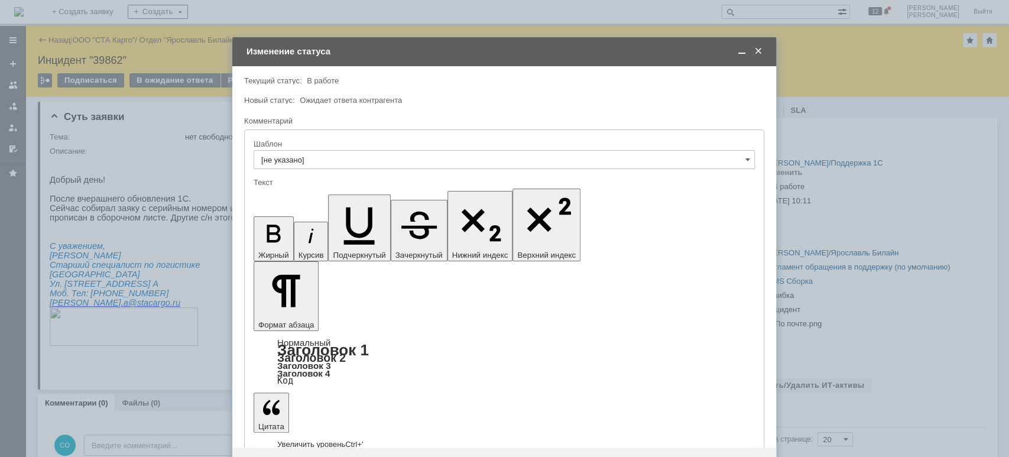
click at [296, 456] on div "Сохранить" at bounding box center [279, 466] width 67 height 19
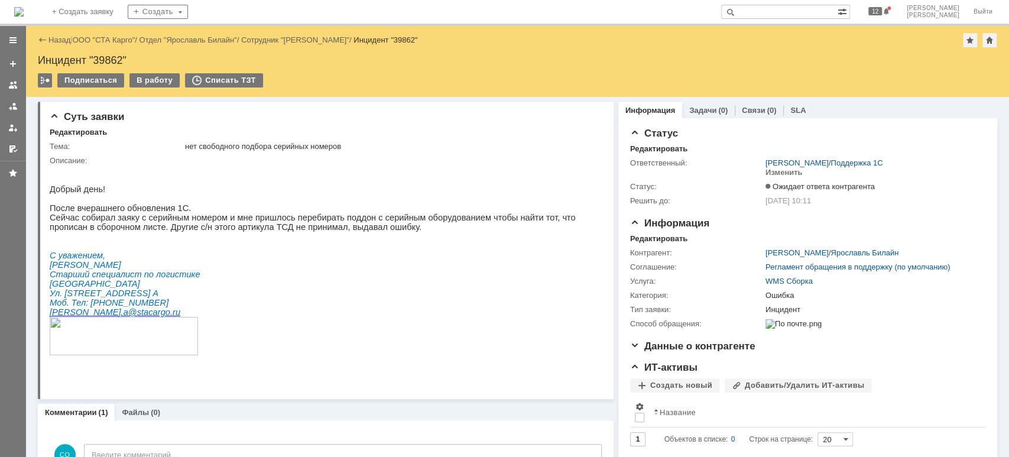
click at [112, 43] on link "ООО "СТА Карго"" at bounding box center [104, 39] width 63 height 9
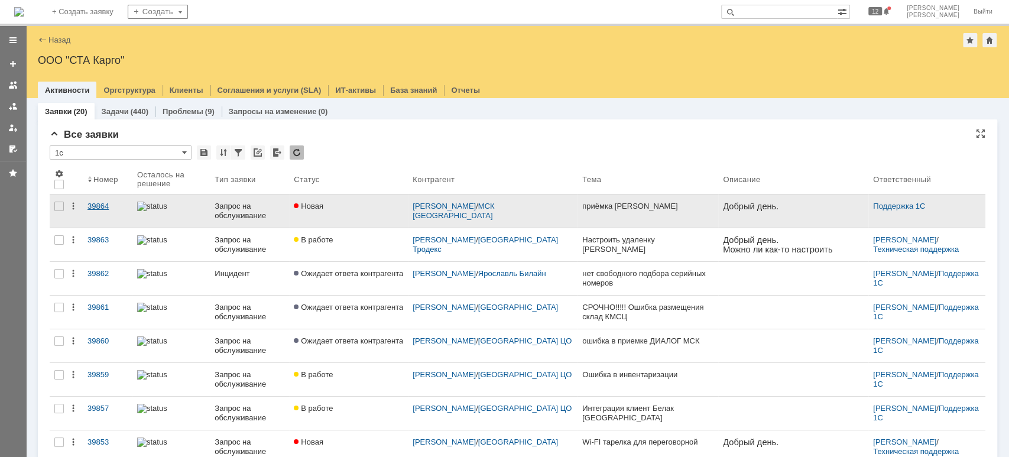
click at [94, 202] on div "39864" at bounding box center [107, 206] width 40 height 9
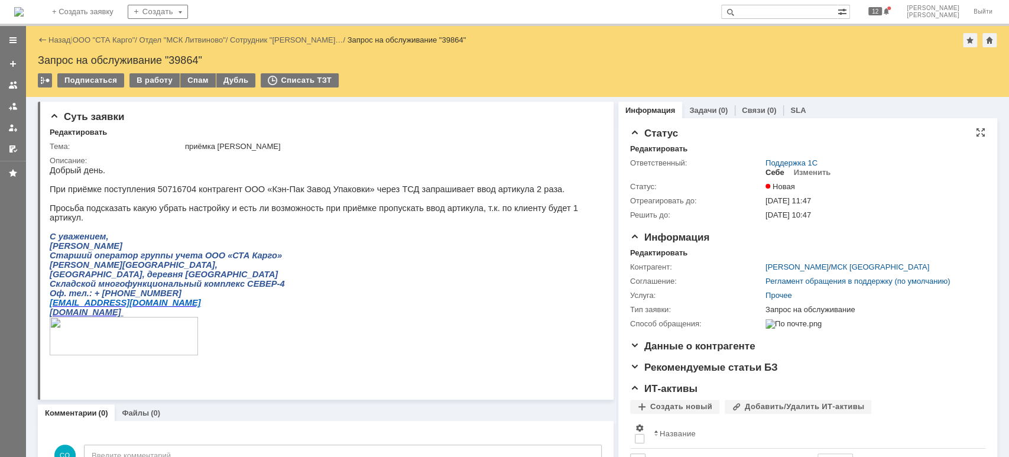
click at [771, 171] on div "Себе" at bounding box center [774, 172] width 19 height 9
click at [160, 79] on div "В работу" at bounding box center [154, 80] width 50 height 14
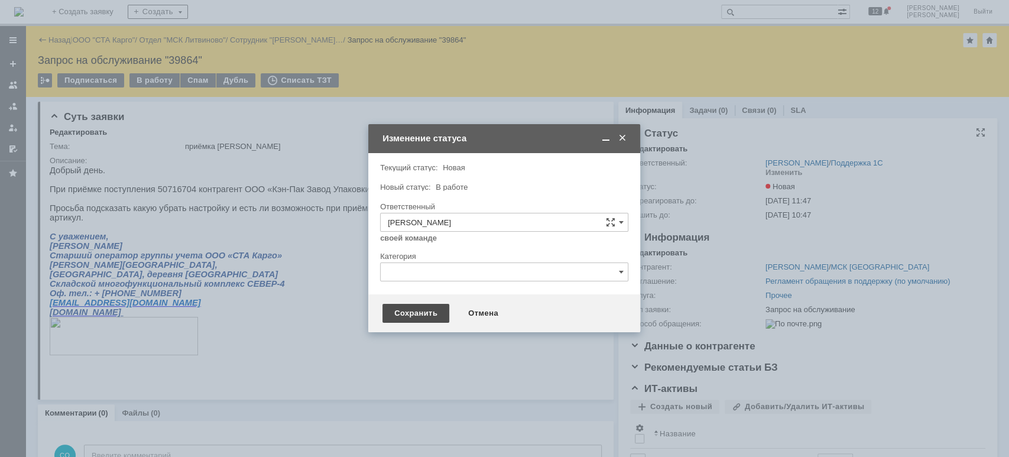
click at [426, 310] on div "Сохранить" at bounding box center [415, 313] width 67 height 19
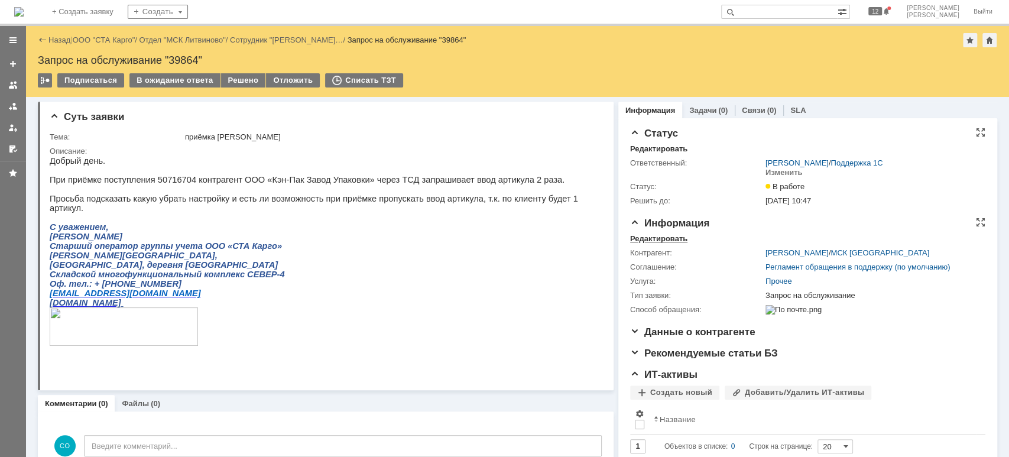
click at [635, 238] on div "Редактировать" at bounding box center [658, 238] width 57 height 9
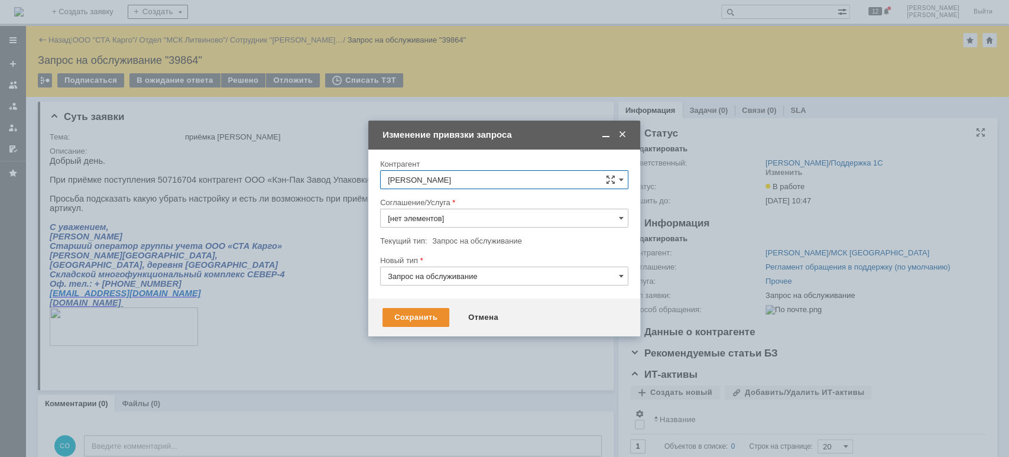
type input "Прочее"
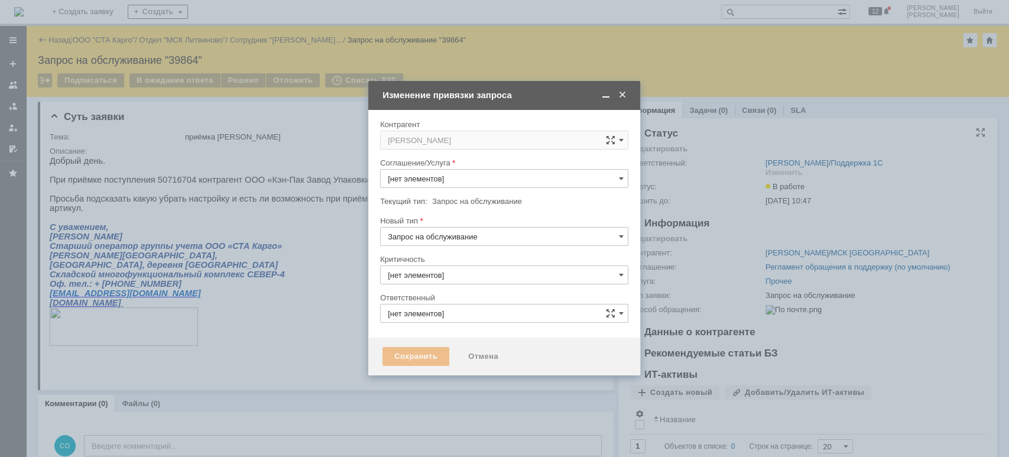
type input "[PERSON_NAME]"
type input "Прочее"
type input "3. Низкая"
type input "[не указано]"
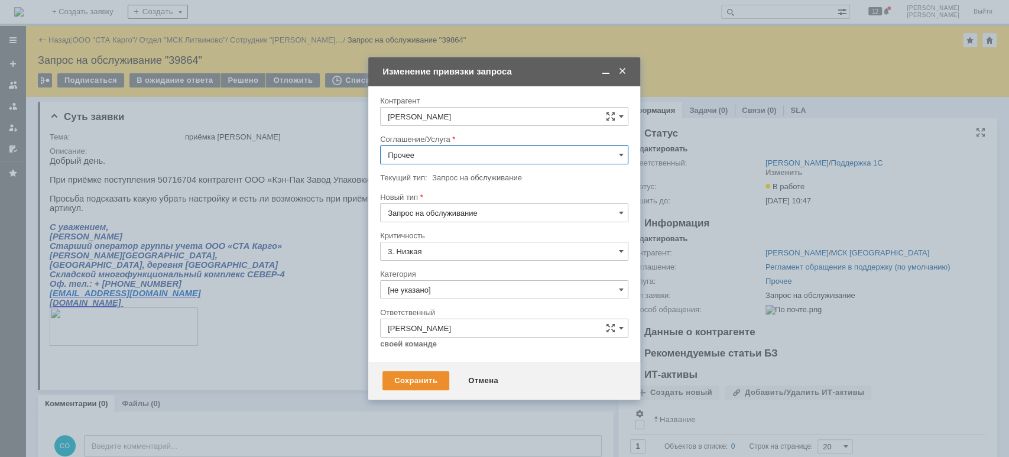
click at [425, 158] on input "Прочее" at bounding box center [504, 154] width 248 height 19
click at [485, 262] on div "WMS Приёмка ТСД" at bounding box center [504, 271] width 247 height 19
type input "WMS Приёмка ТСД"
click at [465, 251] on input "3. Низкая" at bounding box center [504, 251] width 248 height 19
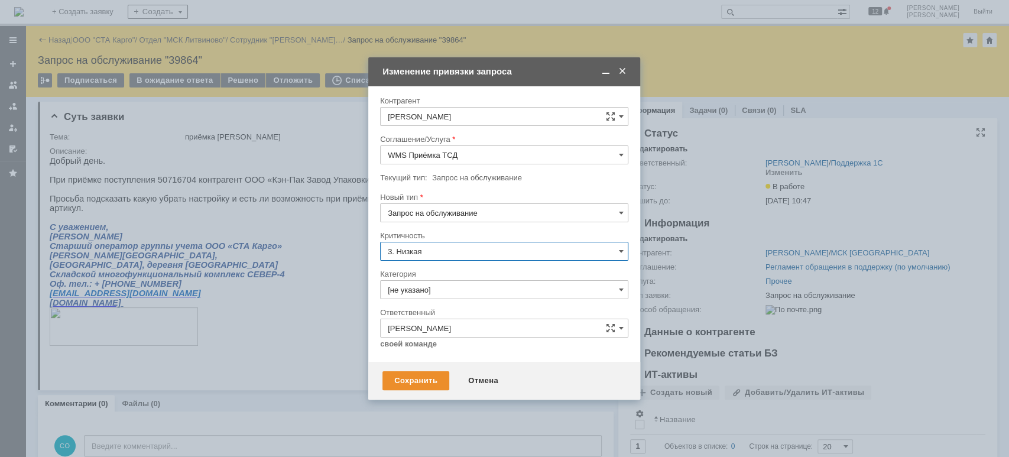
click at [465, 251] on input "3. Низкая" at bounding box center [504, 251] width 248 height 19
click at [470, 228] on div at bounding box center [504, 226] width 248 height 8
type input "3. Низкая"
click at [452, 286] on input "[не указано]" at bounding box center [504, 289] width 248 height 19
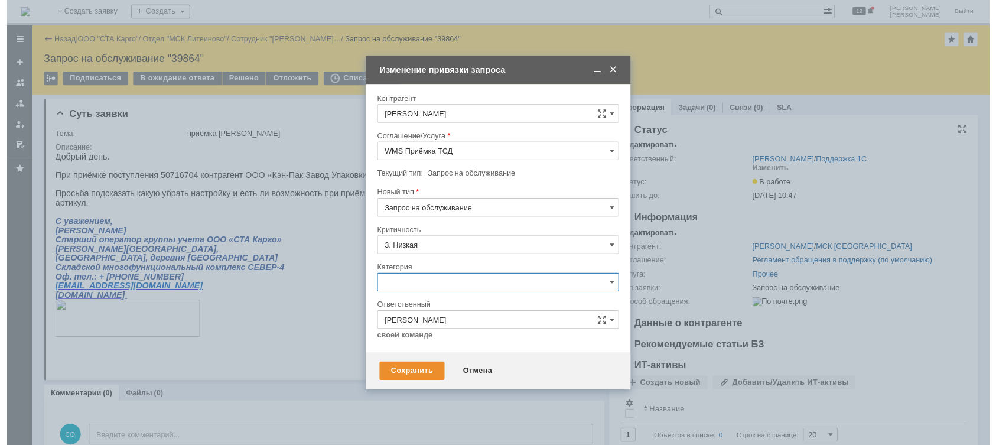
scroll to position [14, 0]
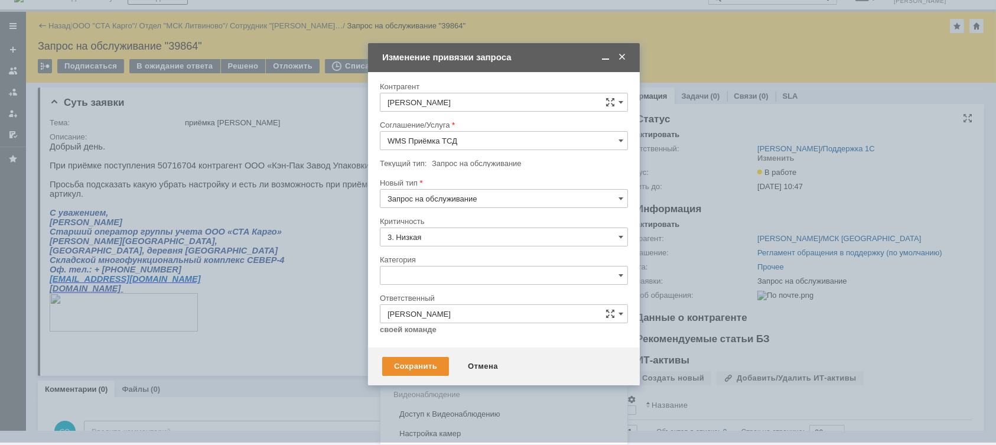
click at [475, 351] on span "Консультация пользователя" at bounding box center [504, 355] width 233 height 9
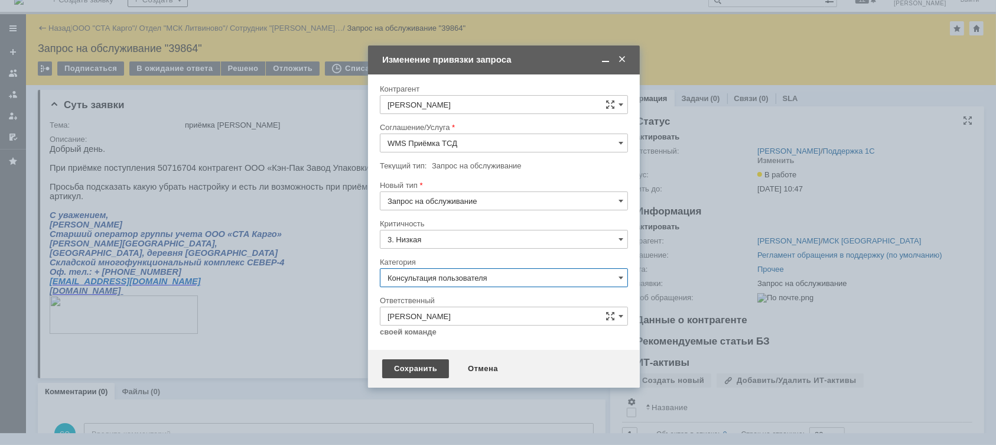
type input "Консультация пользователя"
click at [432, 366] on div "Сохранить" at bounding box center [415, 368] width 67 height 19
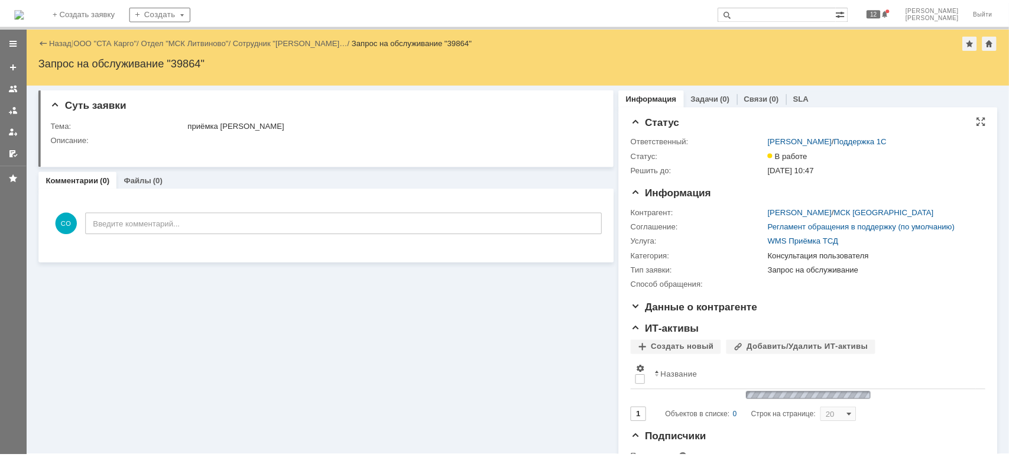
scroll to position [0, 0]
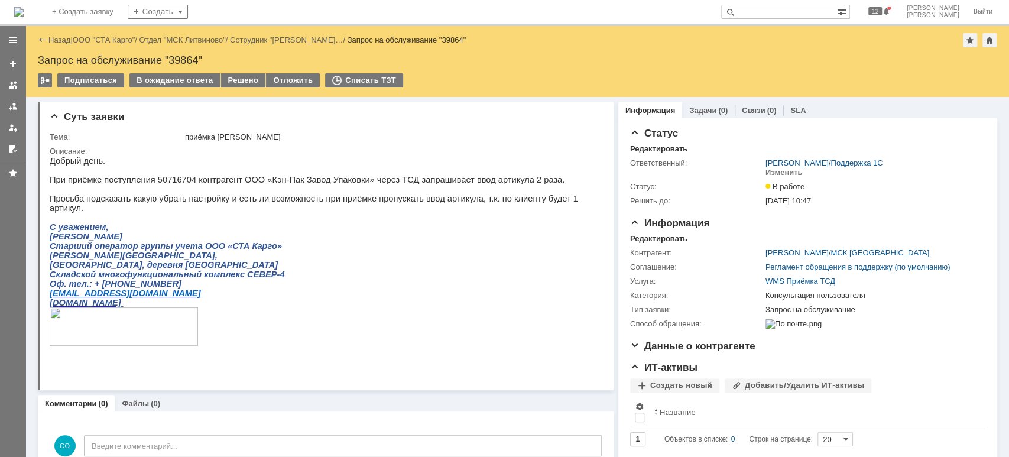
click at [186, 57] on div "Запрос на обслуживание "39864"" at bounding box center [517, 60] width 959 height 12
copy div "39864"
click at [9, 104] on div at bounding box center [12, 106] width 9 height 9
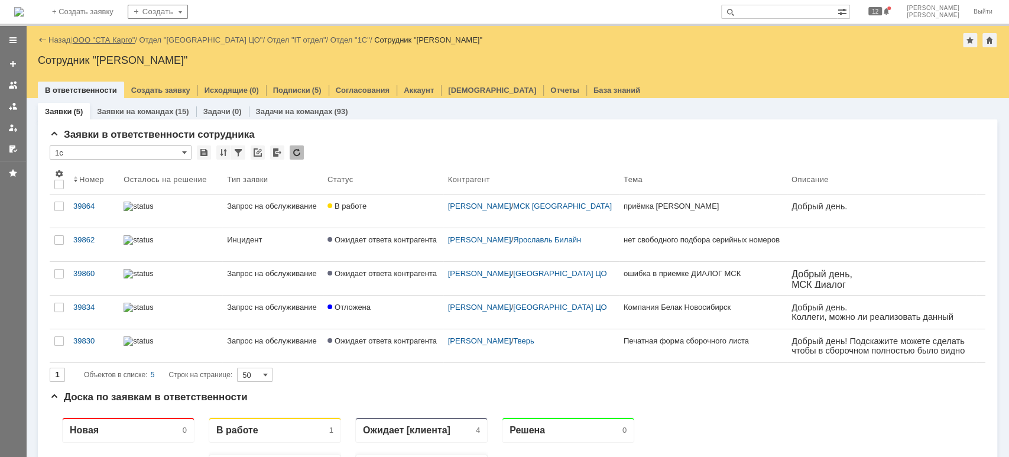
click at [103, 40] on link "ООО "СТА Карго"" at bounding box center [104, 39] width 63 height 9
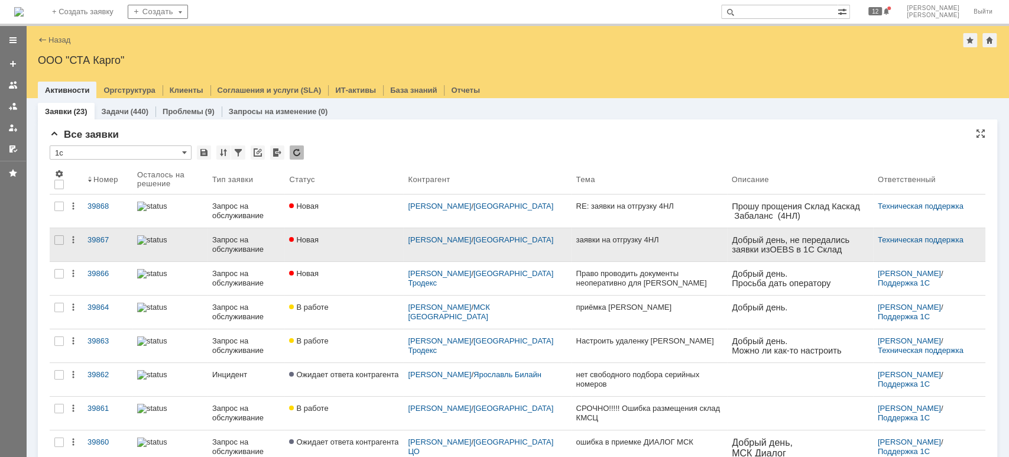
click at [349, 245] on link "Новая" at bounding box center [343, 244] width 119 height 33
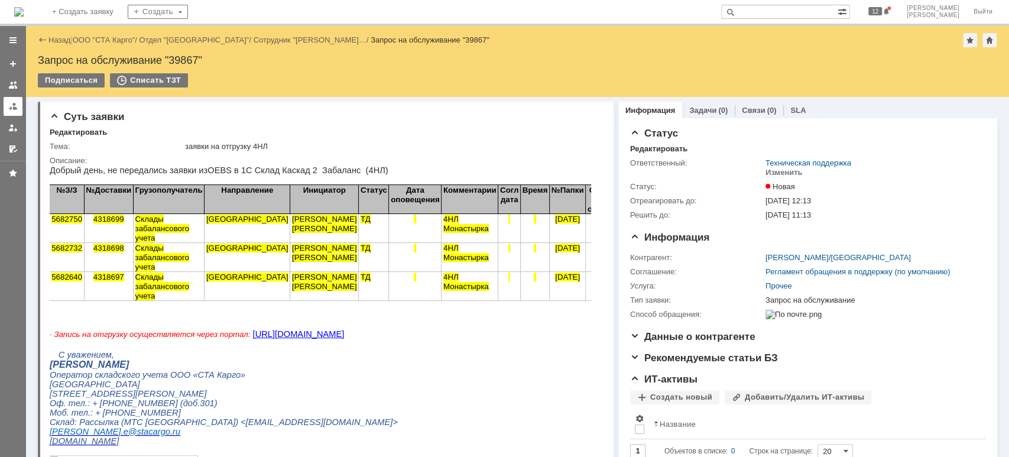
click at [14, 104] on div at bounding box center [12, 106] width 9 height 9
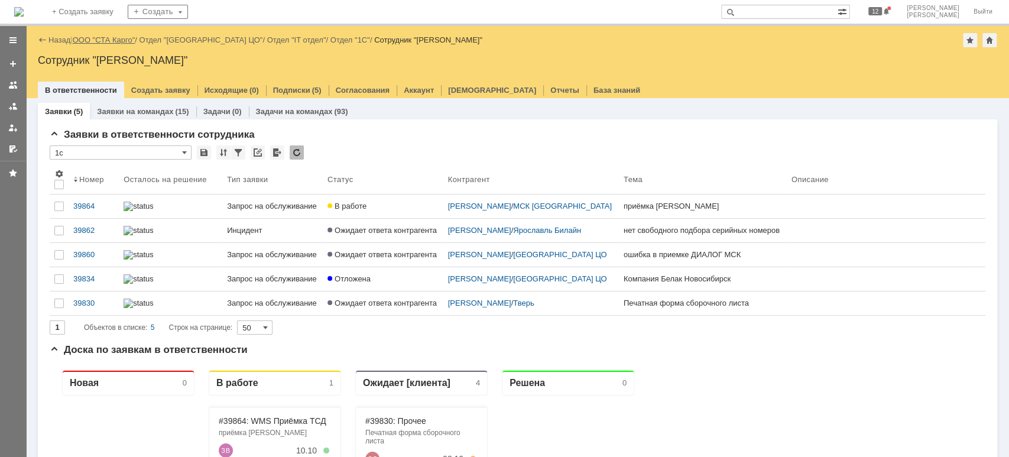
click at [118, 39] on link "ООО "СТА Карго"" at bounding box center [104, 39] width 63 height 9
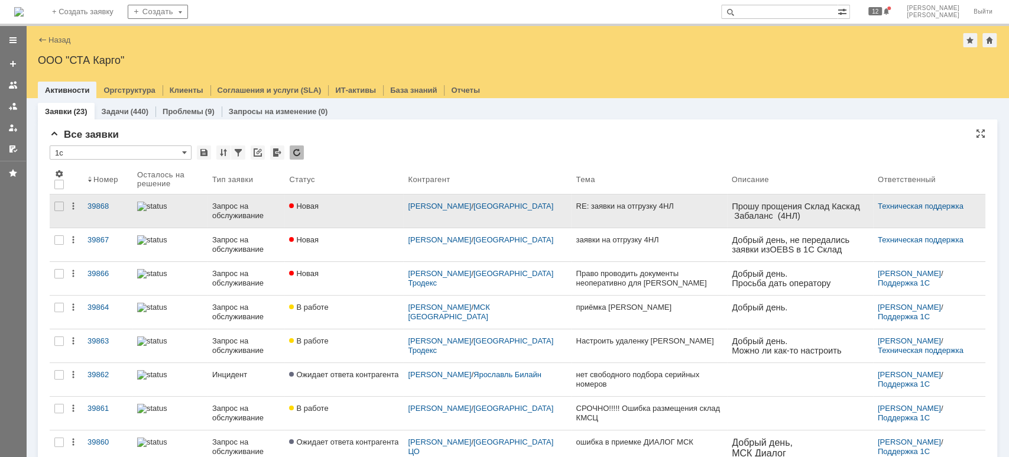
click at [255, 208] on div "Запрос на обслуживание" at bounding box center [245, 211] width 67 height 19
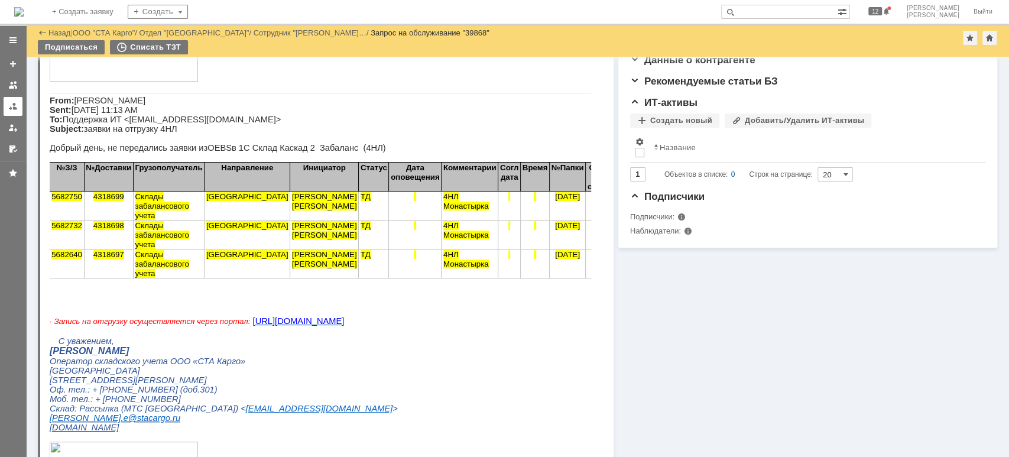
click at [18, 106] on link at bounding box center [13, 106] width 19 height 19
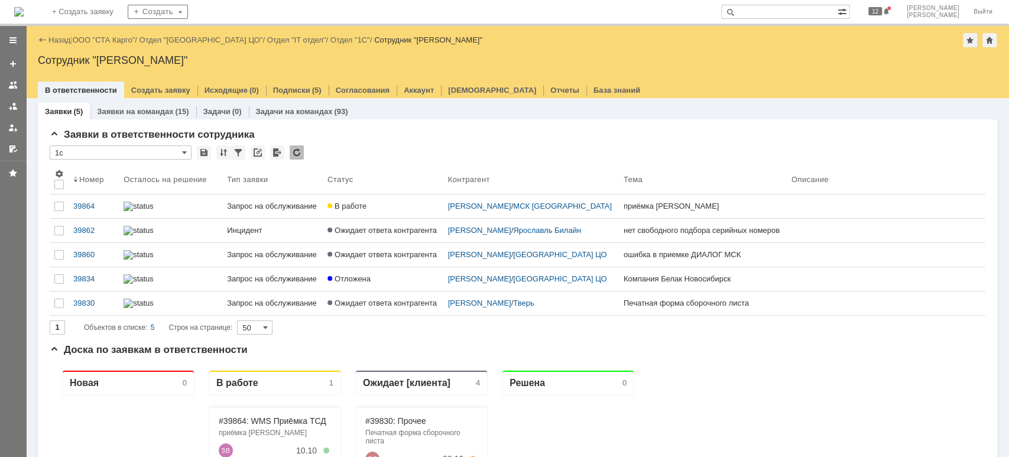
click at [113, 45] on div "Назад | ООО "СТА Карго" / Отдел "[GEOGRAPHIC_DATA] ЦО" / Отдел "IT отдел" / Отд…" at bounding box center [517, 40] width 959 height 14
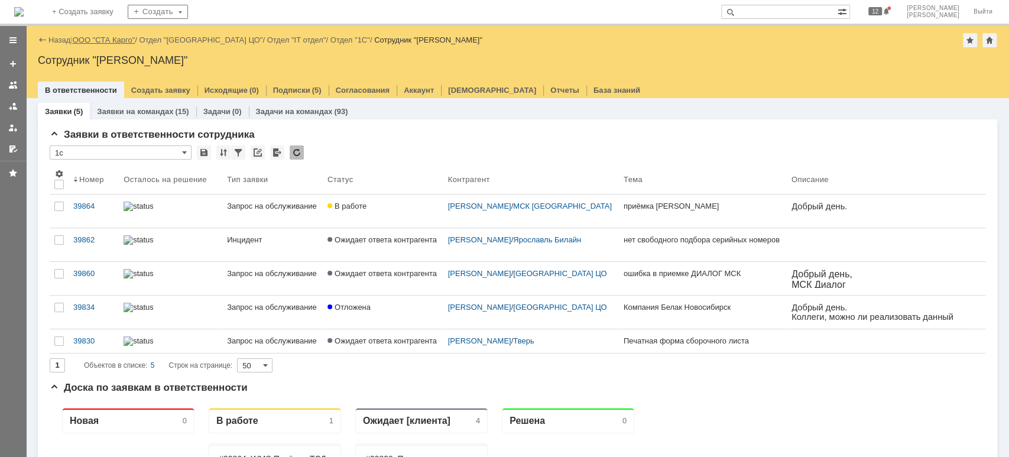
click at [112, 40] on link "ООО "СТА Карго"" at bounding box center [104, 39] width 63 height 9
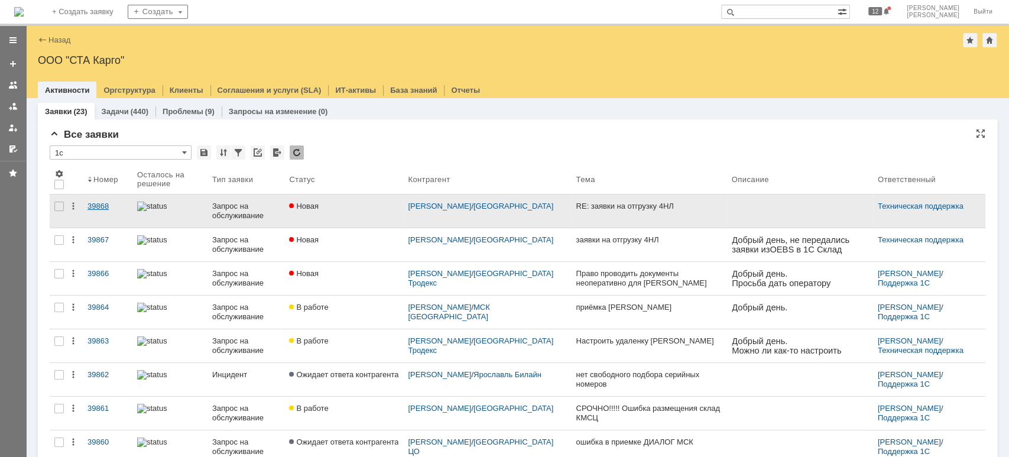
click at [121, 214] on link "39868" at bounding box center [108, 210] width 50 height 33
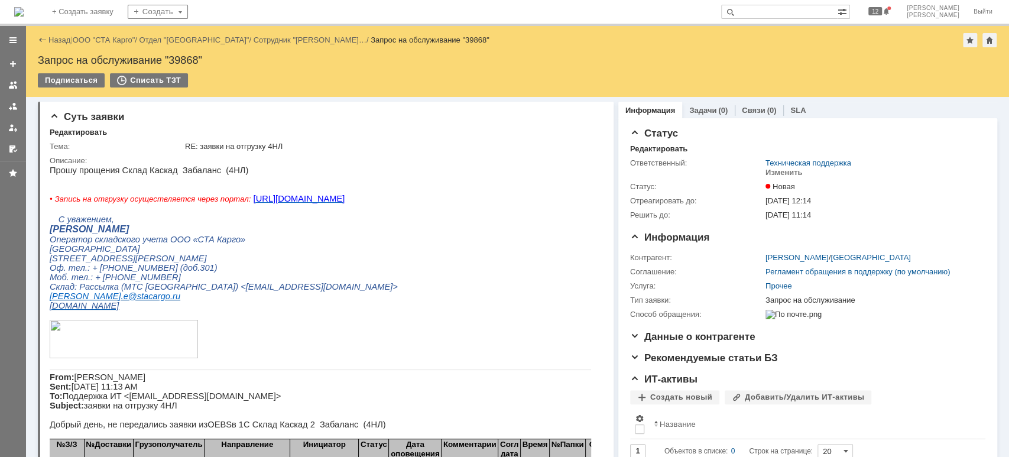
click at [184, 57] on div "Запрос на обслуживание "39868"" at bounding box center [517, 60] width 959 height 12
copy div "39868"
click at [14, 109] on div at bounding box center [12, 106] width 9 height 9
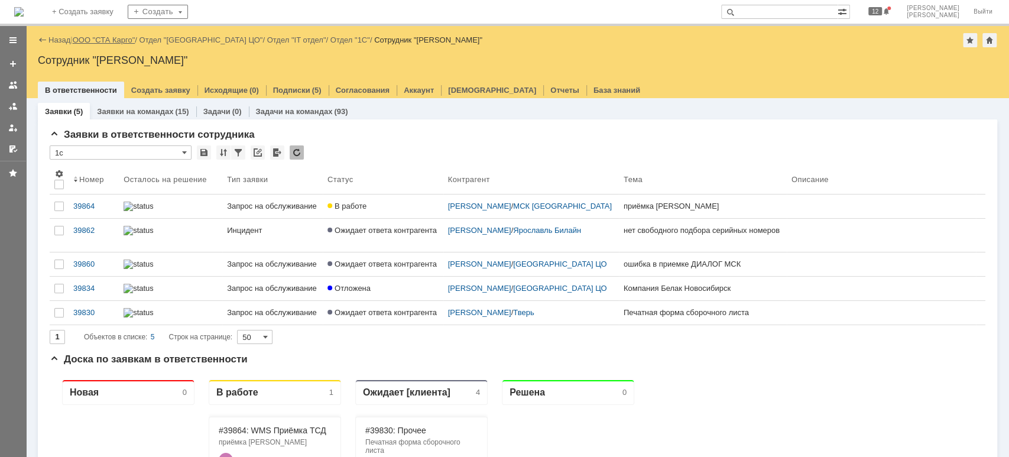
click at [112, 39] on link "ООО "СТА Карго"" at bounding box center [104, 39] width 63 height 9
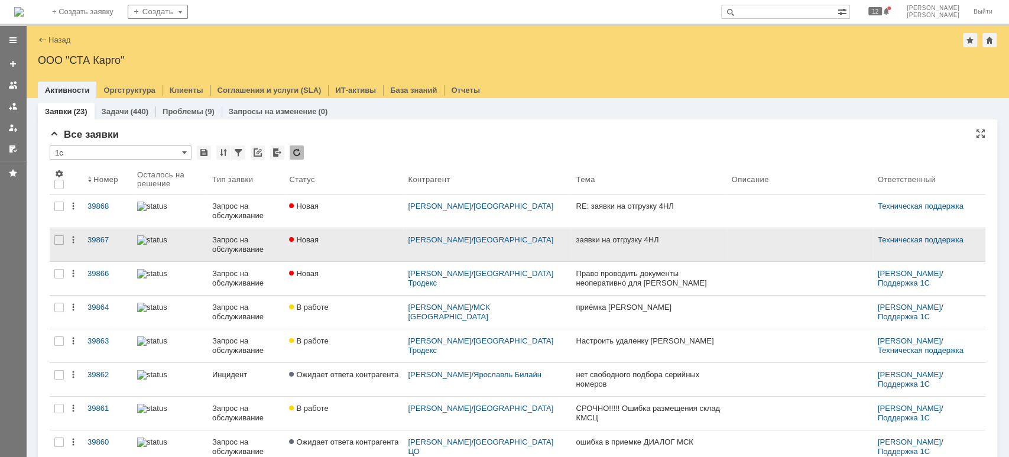
click at [191, 240] on div at bounding box center [170, 239] width 66 height 9
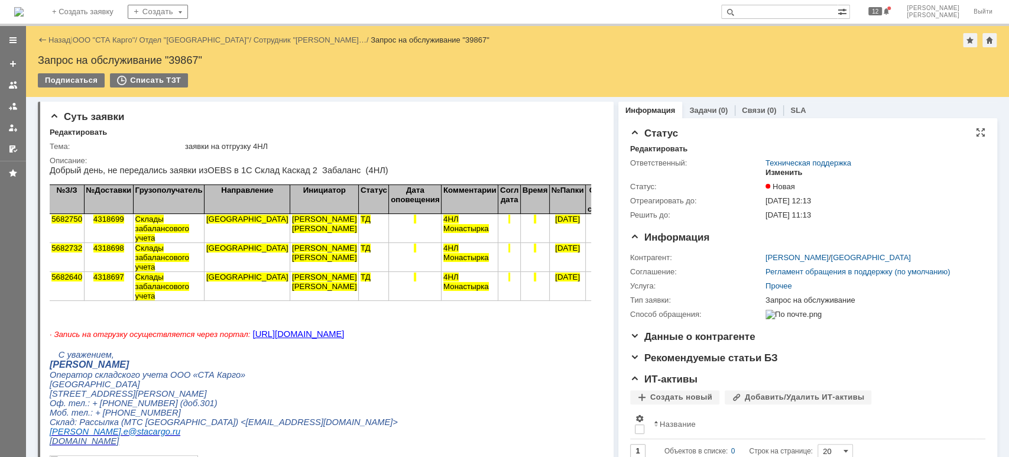
click at [782, 175] on div "Изменить" at bounding box center [783, 172] width 37 height 9
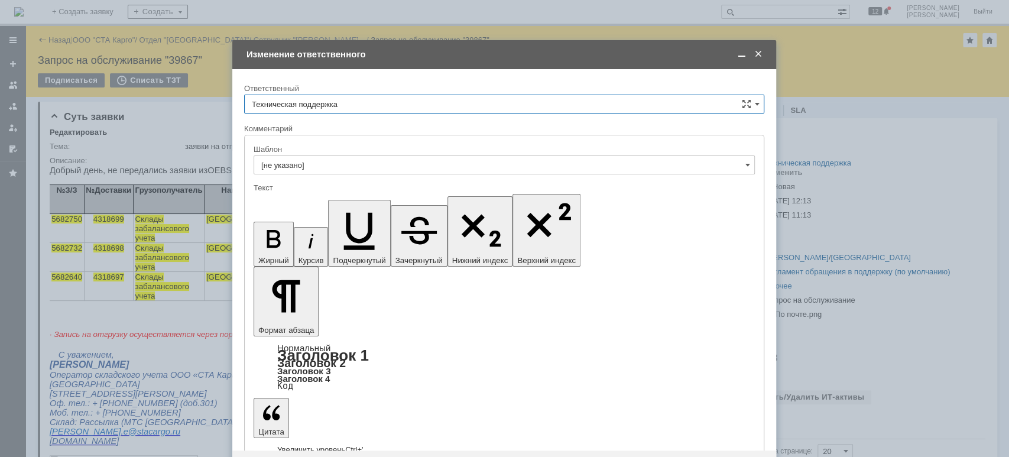
click at [412, 106] on input "Техническая поддержка" at bounding box center [504, 104] width 520 height 19
click at [372, 161] on span "[PERSON_NAME]" at bounding box center [504, 164] width 505 height 9
type input "[PERSON_NAME]"
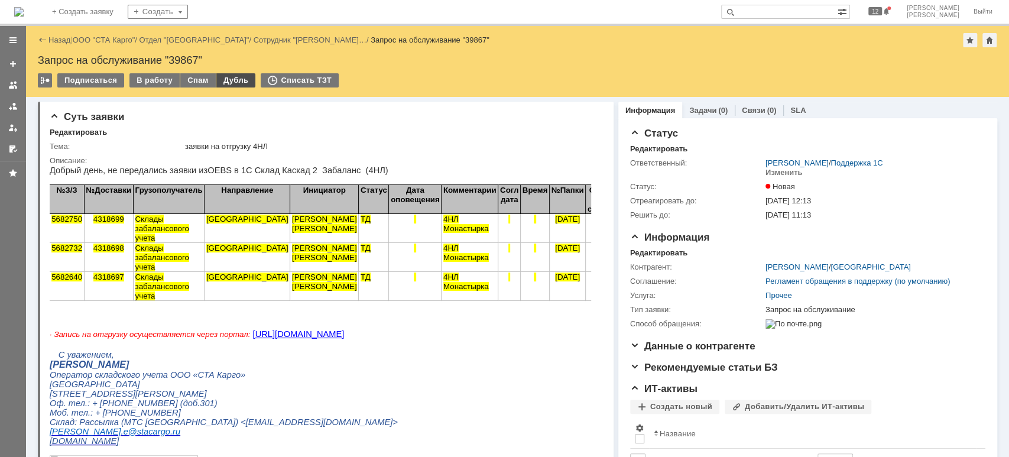
click at [226, 82] on div "Дубль" at bounding box center [236, 80] width 40 height 14
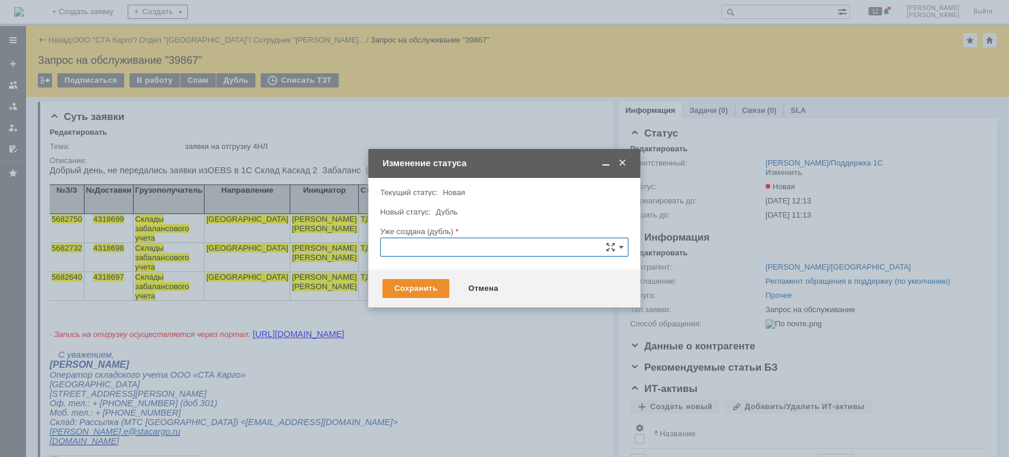
paste input "39868"
click at [430, 311] on span "39868" at bounding box center [504, 313] width 233 height 9
type input "39868"
click at [418, 289] on div "Сохранить" at bounding box center [415, 288] width 67 height 19
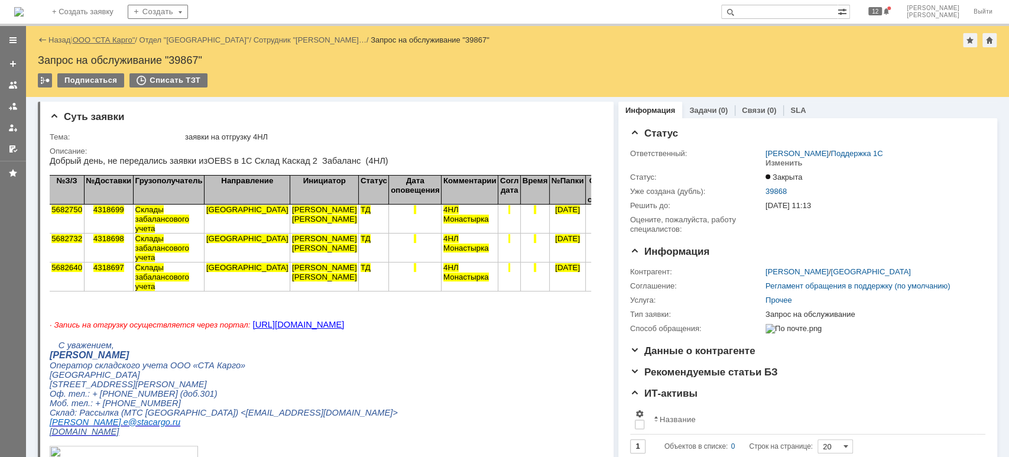
click at [92, 38] on link "ООО "СТА Карго"" at bounding box center [104, 39] width 63 height 9
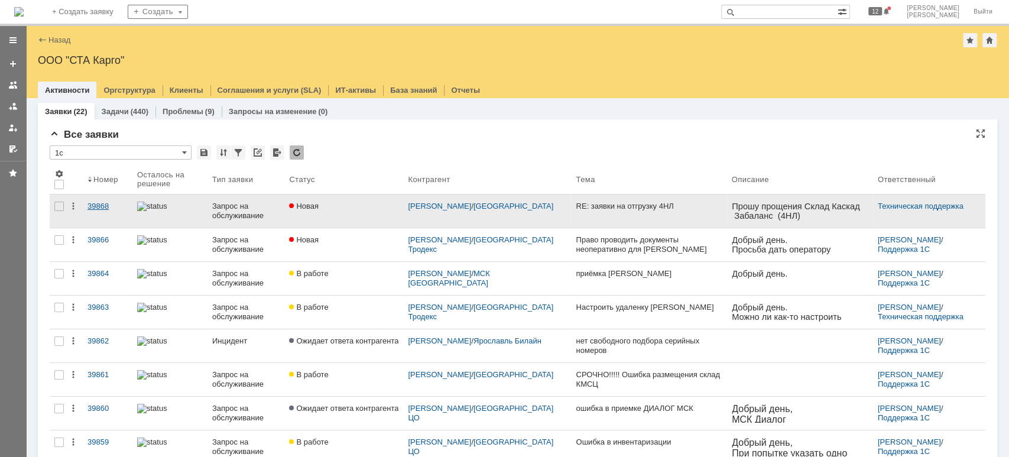
click at [99, 202] on div "39868" at bounding box center [107, 206] width 40 height 9
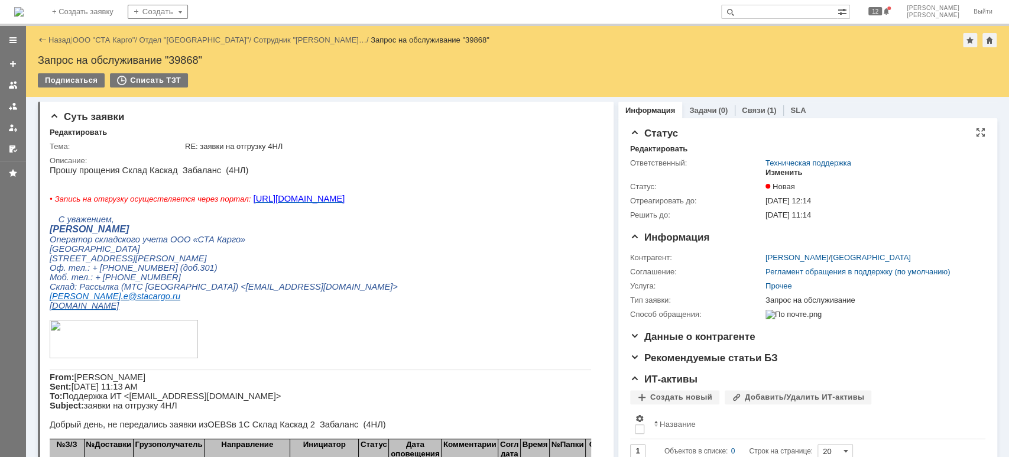
click at [788, 173] on div "Изменить" at bounding box center [783, 172] width 37 height 9
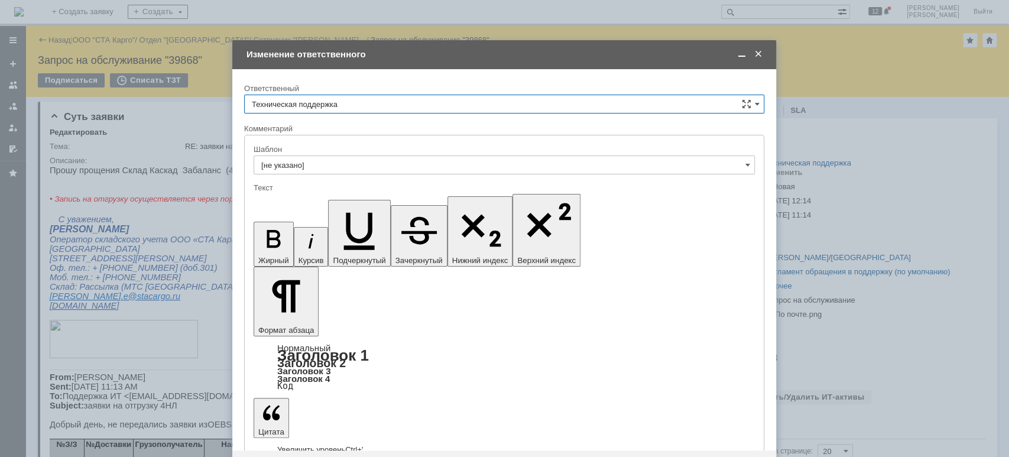
click at [392, 103] on input "Техническая поддержка" at bounding box center [504, 104] width 520 height 19
click at [378, 162] on span "[PERSON_NAME]" at bounding box center [504, 164] width 505 height 9
type input "[PERSON_NAME]"
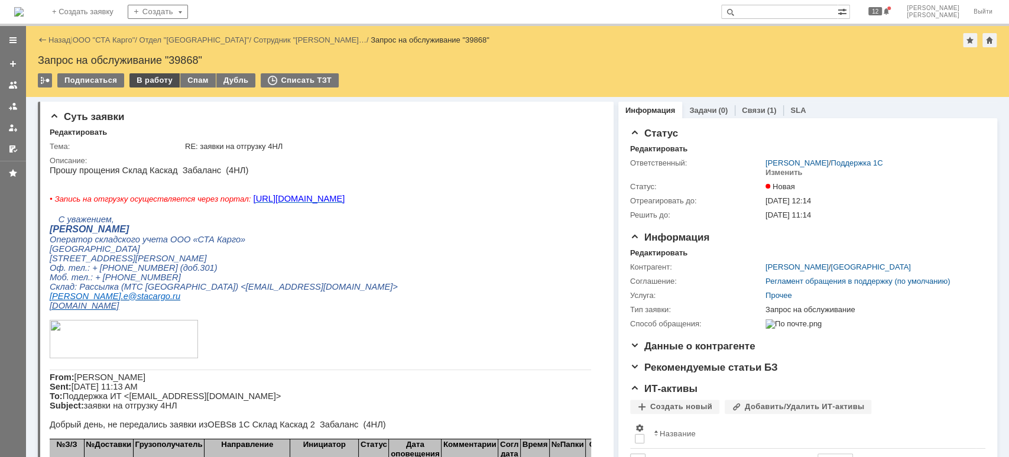
click at [150, 76] on div "В работу" at bounding box center [154, 80] width 50 height 14
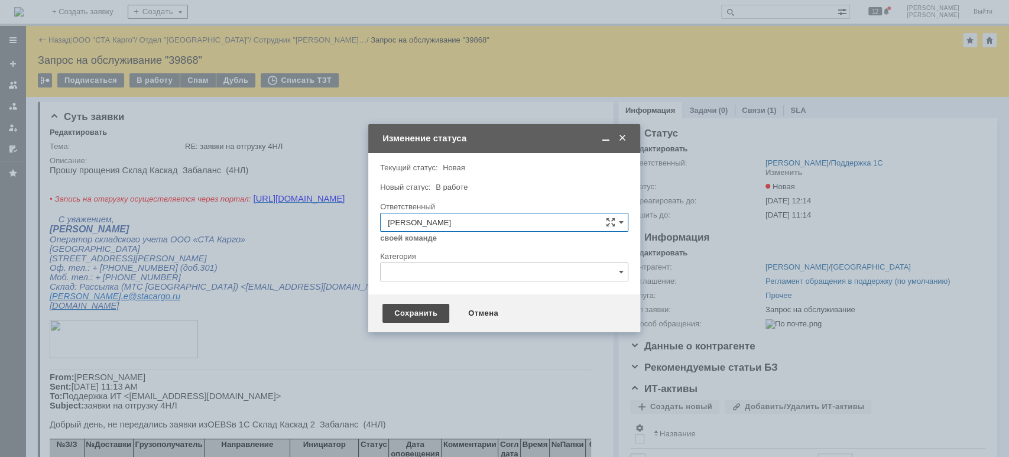
click at [421, 314] on div "Сохранить" at bounding box center [415, 313] width 67 height 19
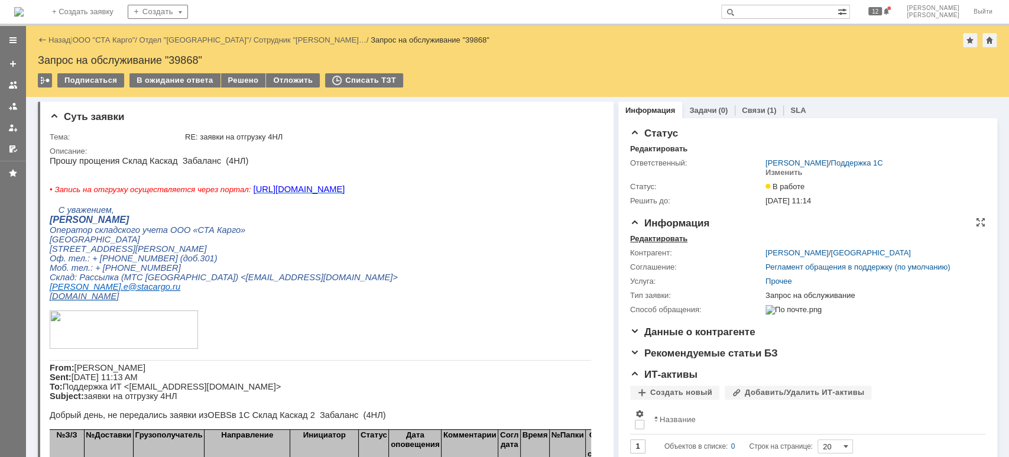
click at [664, 239] on div "Редактировать" at bounding box center [658, 238] width 57 height 9
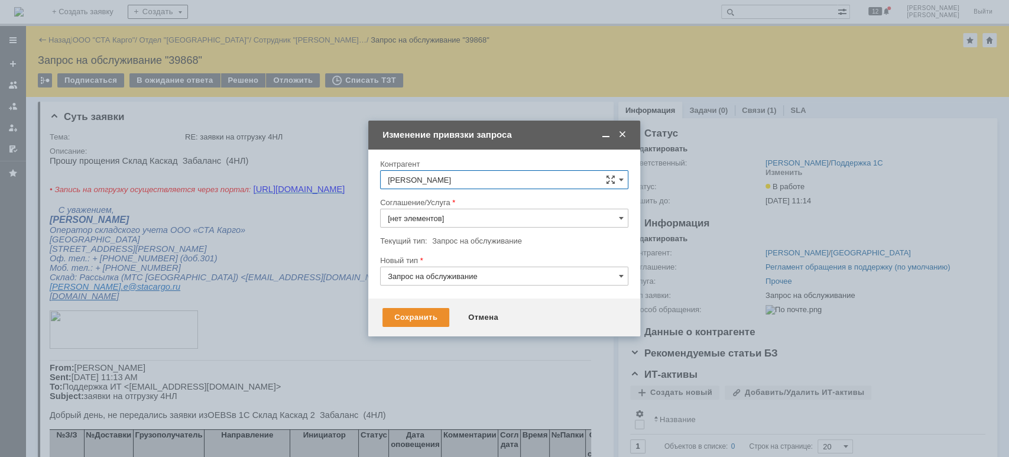
type input "Прочее"
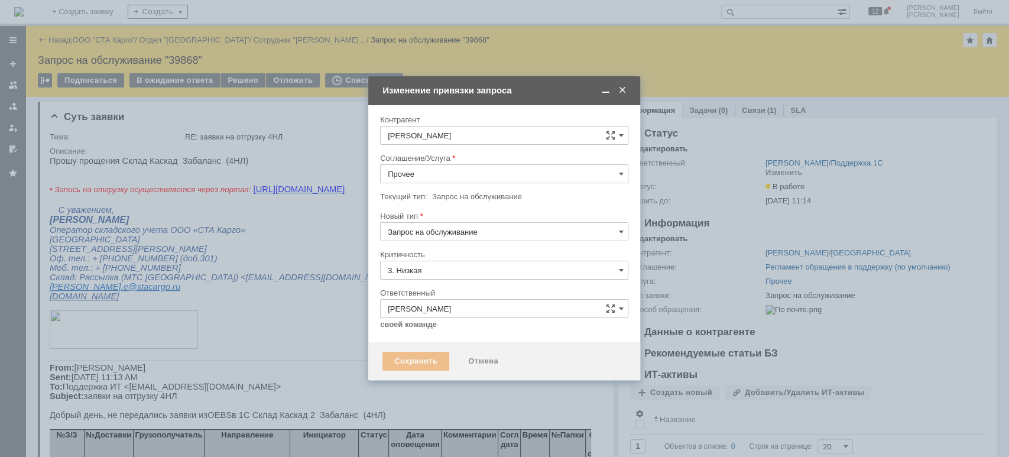
type input "[не указано]"
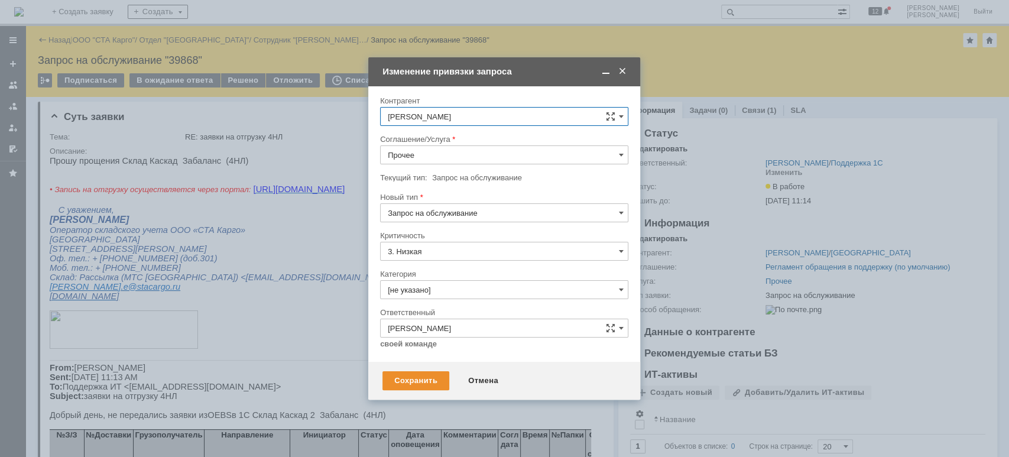
click at [444, 152] on input "Прочее" at bounding box center [504, 154] width 248 height 19
click at [477, 216] on span "WMS Обмены" at bounding box center [504, 213] width 233 height 9
type input "WMS Обмены"
click at [470, 293] on input "[не указано]" at bounding box center [504, 289] width 248 height 19
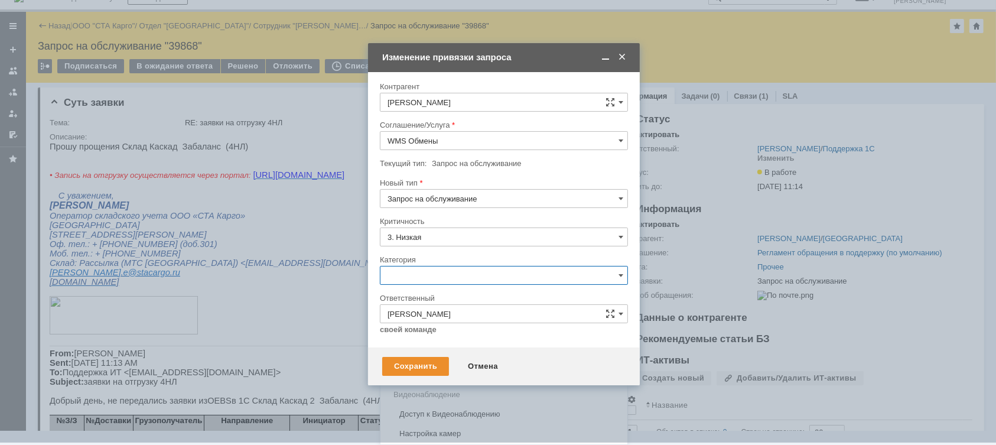
click at [478, 346] on div "Консультация пользователя" at bounding box center [504, 355] width 247 height 19
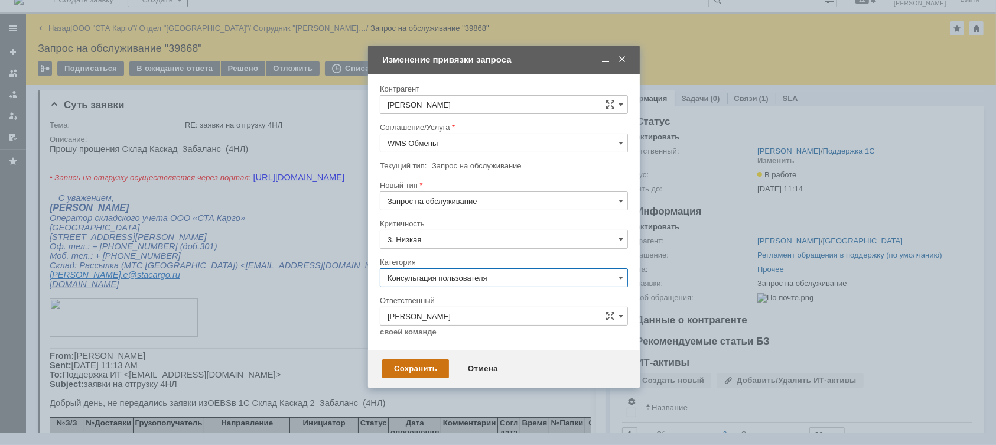
type input "Консультация пользователя"
click at [436, 362] on div "Сохранить" at bounding box center [415, 368] width 67 height 19
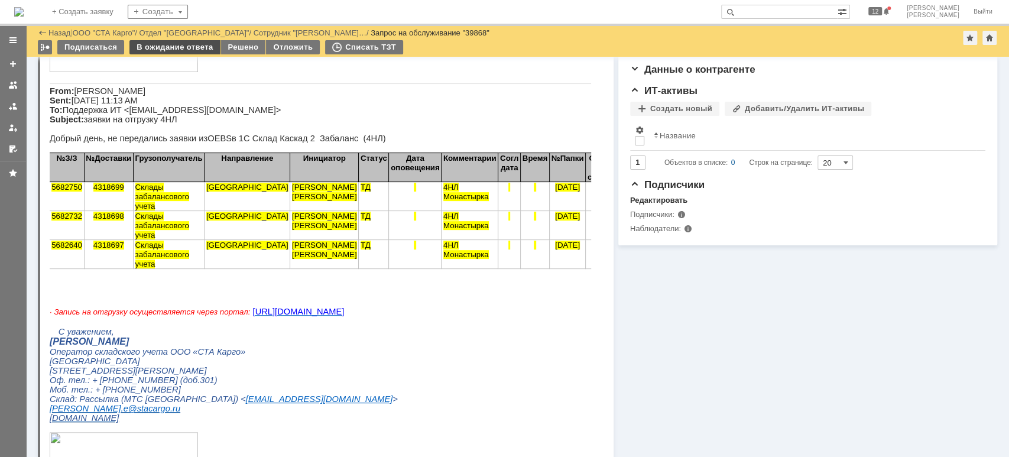
click at [161, 52] on div "В ожидание ответа" at bounding box center [174, 47] width 90 height 14
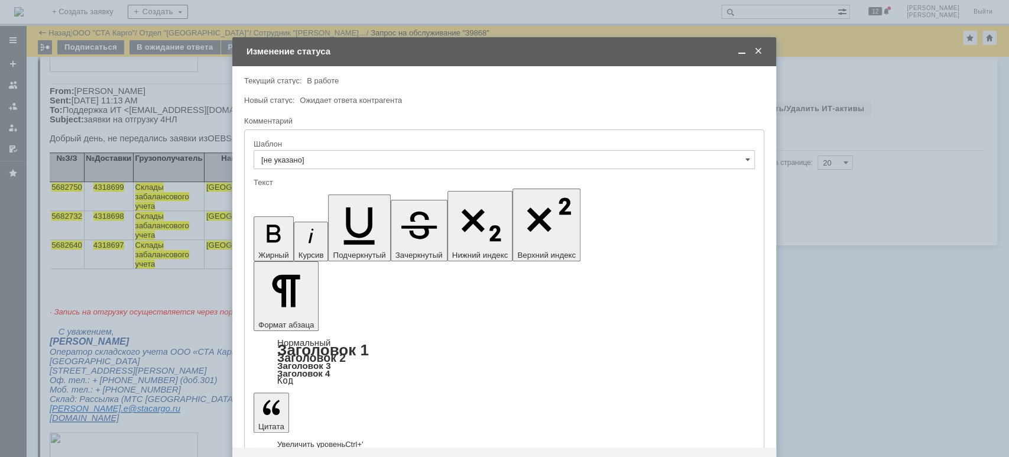
drag, startPoint x: 423, startPoint y: 3286, endPoint x: 428, endPoint y: 3306, distance: 20.8
drag, startPoint x: 305, startPoint y: 3297, endPoint x: 246, endPoint y: 3284, distance: 60.5
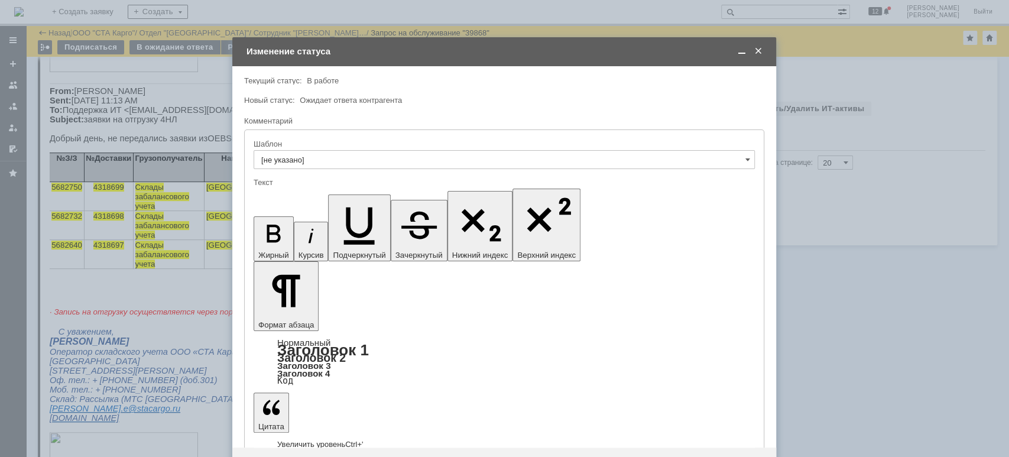
drag, startPoint x: 354, startPoint y: 3313, endPoint x: 398, endPoint y: 3307, distance: 44.1
drag, startPoint x: 296, startPoint y: 3293, endPoint x: 303, endPoint y: 3295, distance: 7.5
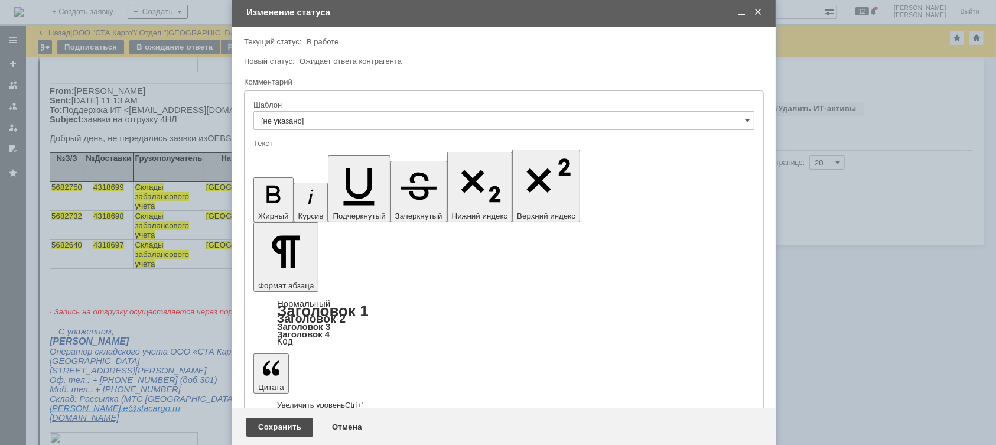
click at [284, 431] on div "Сохранить" at bounding box center [279, 427] width 67 height 19
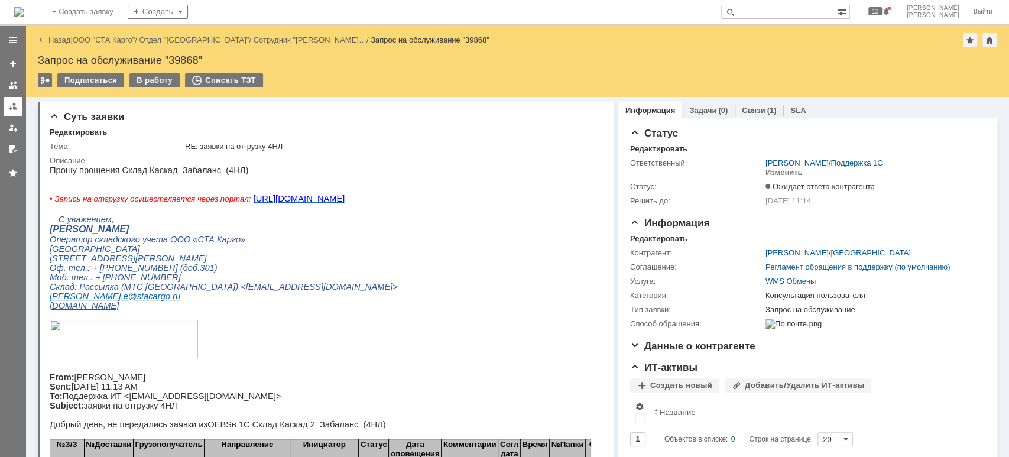
click at [9, 105] on div at bounding box center [12, 106] width 9 height 9
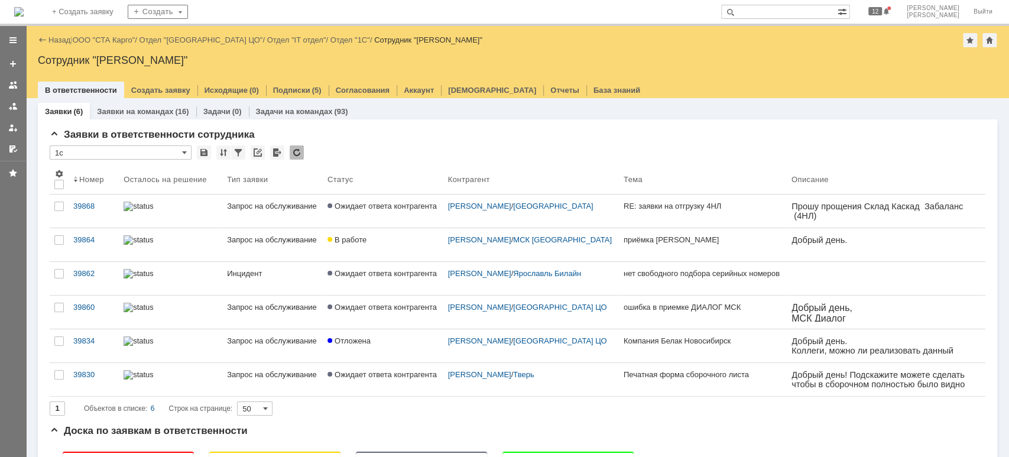
drag, startPoint x: 95, startPoint y: 39, endPoint x: 101, endPoint y: 61, distance: 23.2
click at [95, 39] on link "ООО "СТА Карго"" at bounding box center [104, 39] width 63 height 9
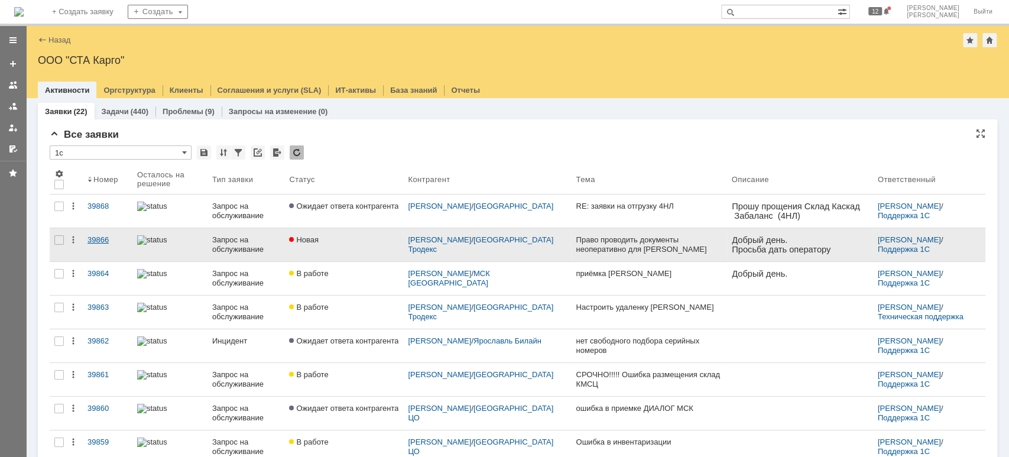
click at [109, 234] on link "39866" at bounding box center [108, 244] width 50 height 33
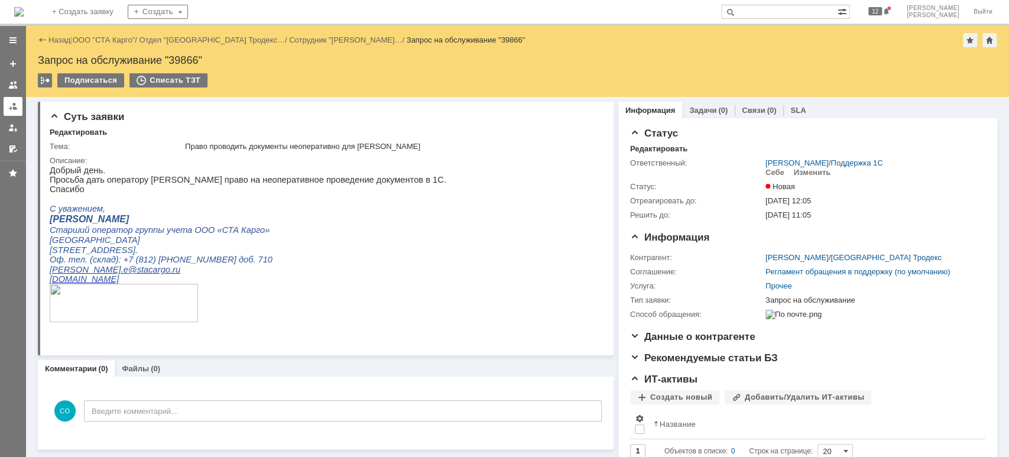
click at [17, 107] on div at bounding box center [12, 106] width 9 height 9
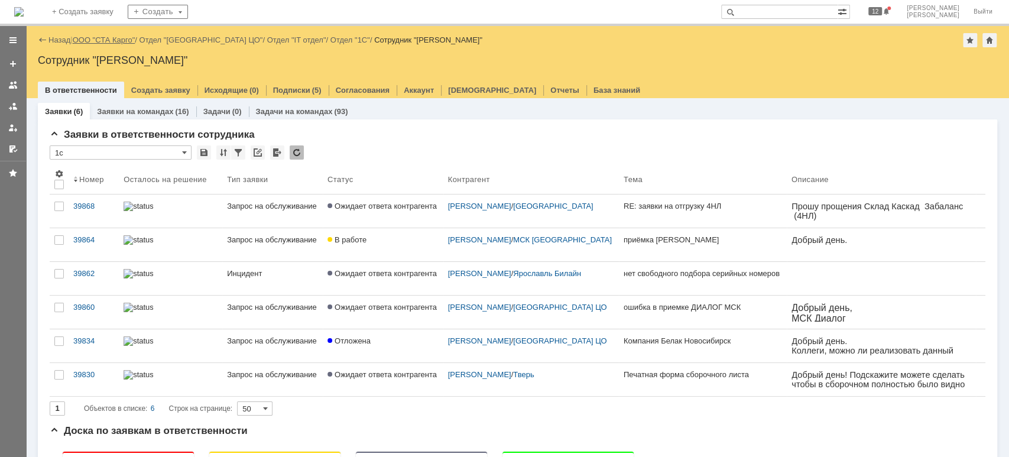
click at [90, 38] on link "ООО "СТА Карго"" at bounding box center [104, 39] width 63 height 9
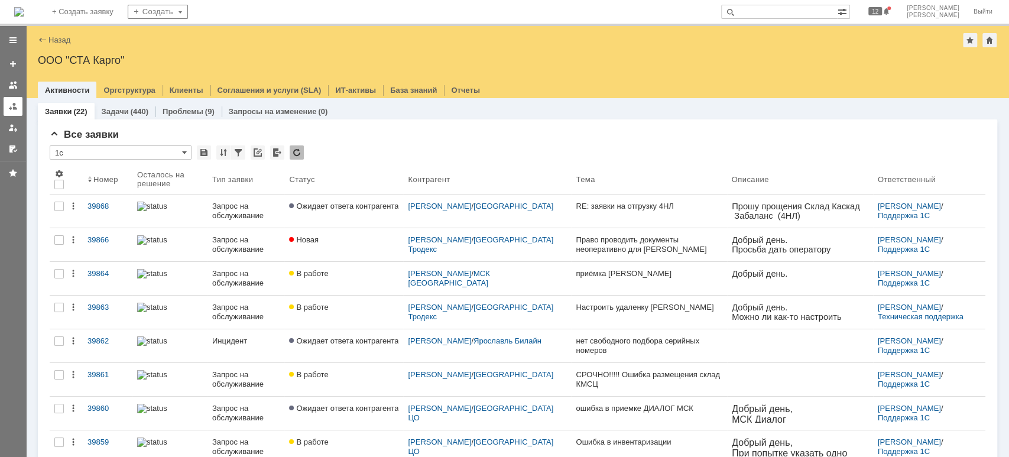
click at [9, 108] on div at bounding box center [12, 106] width 9 height 9
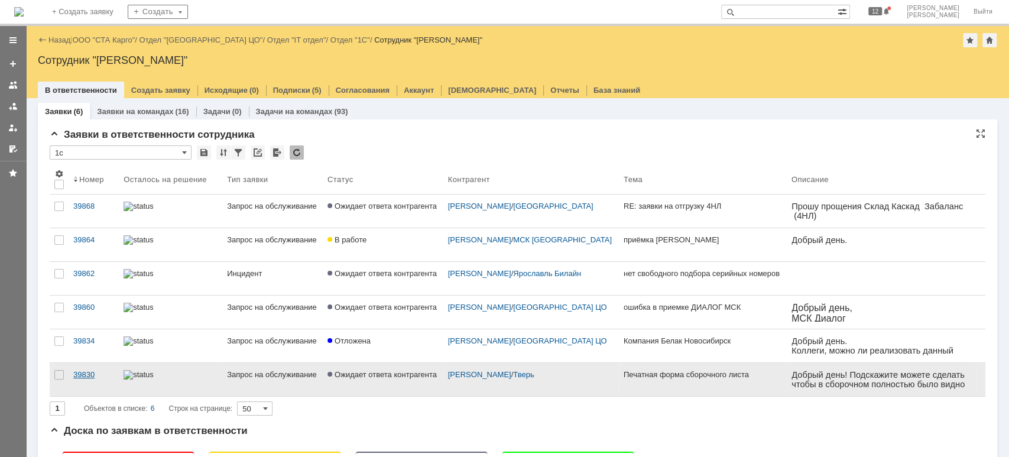
click at [92, 376] on div "39830" at bounding box center [93, 374] width 41 height 9
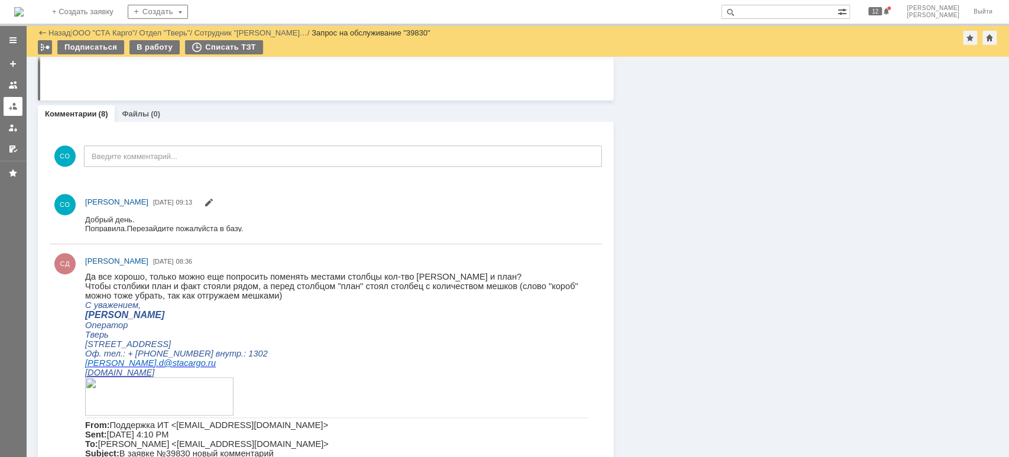
click at [14, 113] on link at bounding box center [13, 106] width 19 height 19
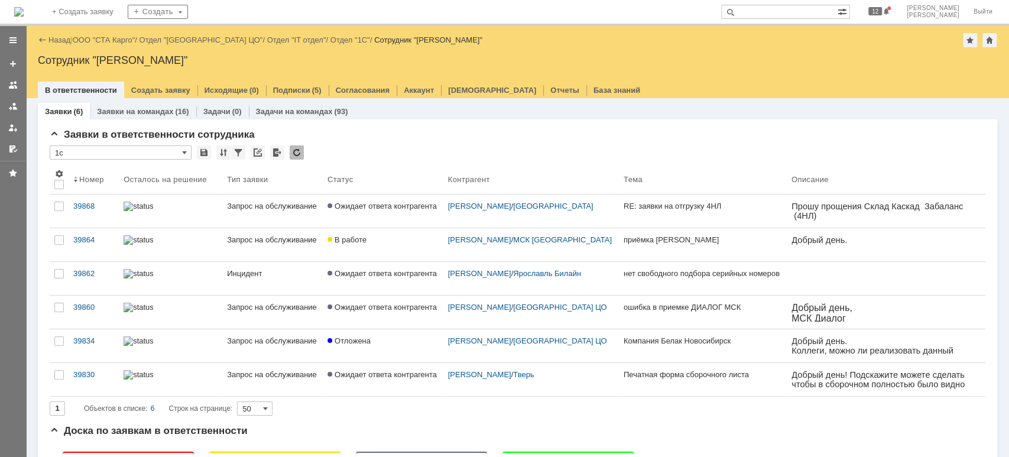
click at [106, 47] on div "Назад | ООО "СТА Карго" / Отдел "[GEOGRAPHIC_DATA] ЦО" / Отдел "IT отдел" / Отд…" at bounding box center [517, 40] width 959 height 14
click at [105, 43] on link "ООО "СТА Карго"" at bounding box center [104, 39] width 63 height 9
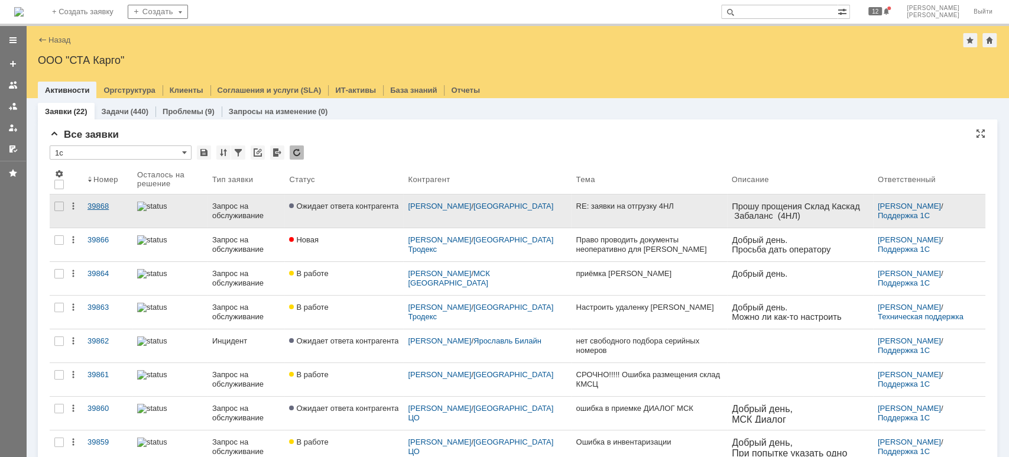
click at [117, 216] on link "39868" at bounding box center [108, 210] width 50 height 33
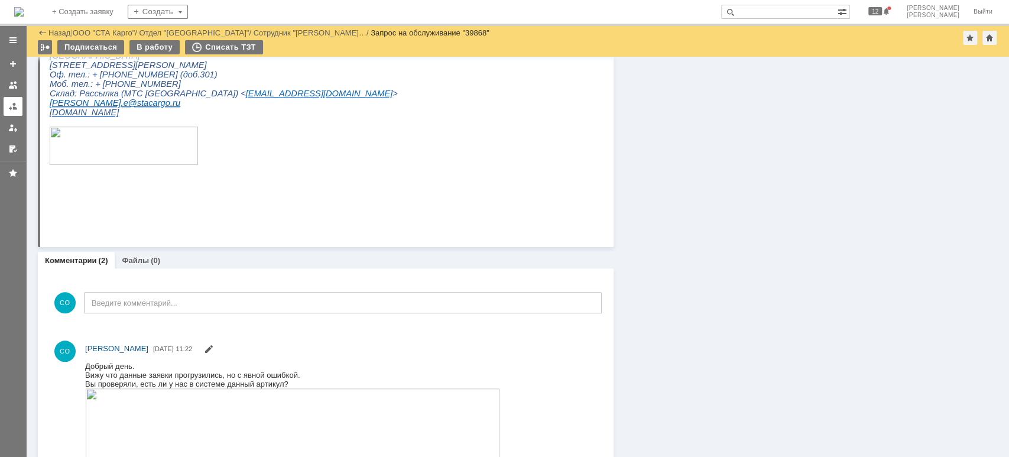
click at [6, 106] on link at bounding box center [13, 106] width 19 height 19
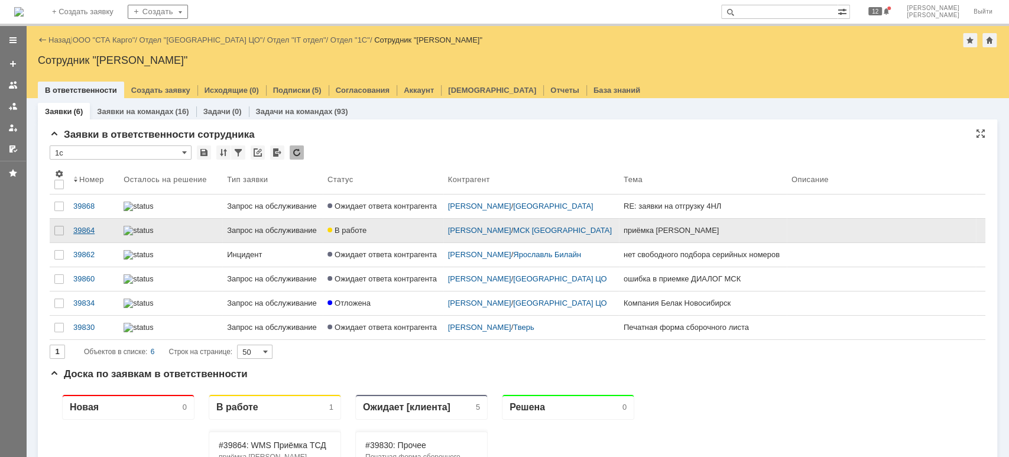
click at [87, 235] on div "39864" at bounding box center [93, 230] width 41 height 9
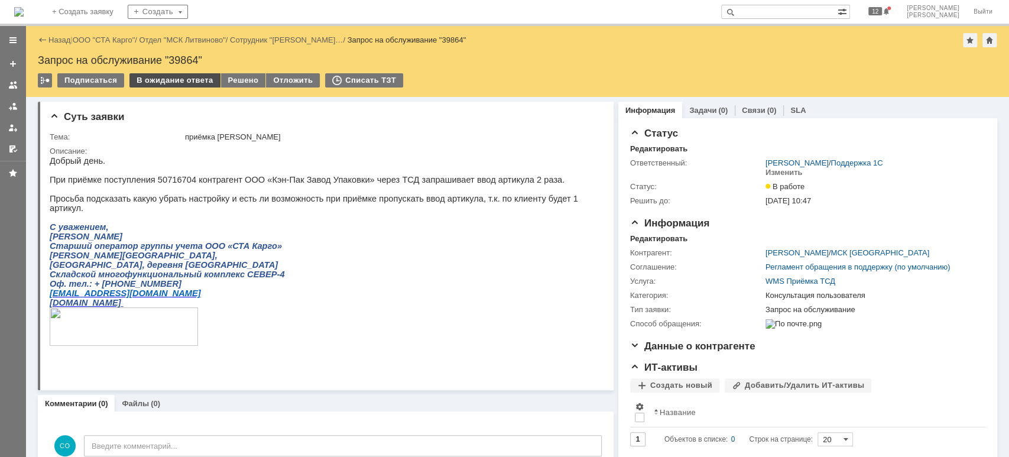
click at [170, 80] on div "В ожидание ответа" at bounding box center [174, 80] width 90 height 14
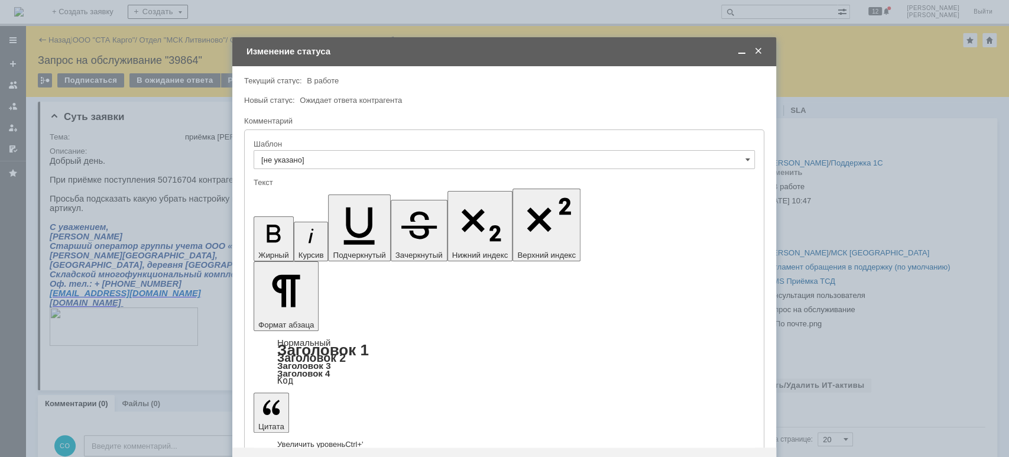
click at [293, 456] on div "Сохранить" at bounding box center [279, 466] width 67 height 19
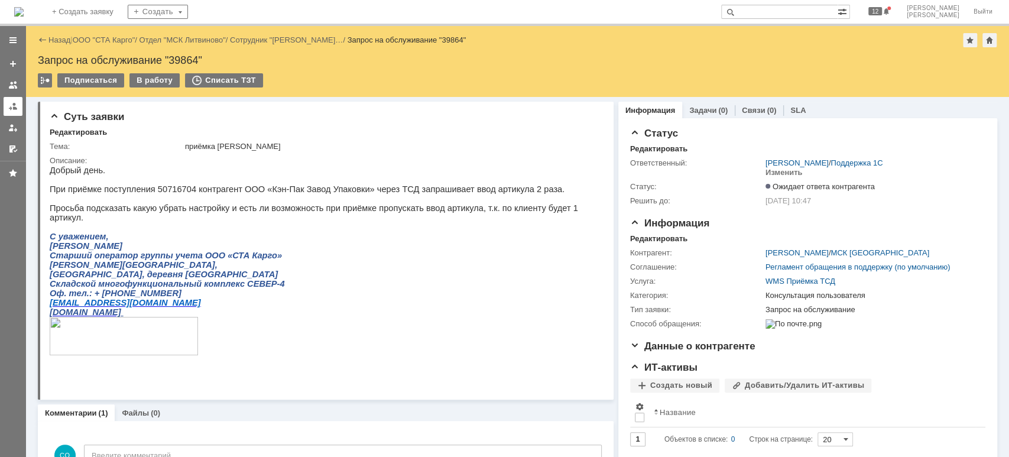
click at [14, 106] on div at bounding box center [12, 106] width 9 height 9
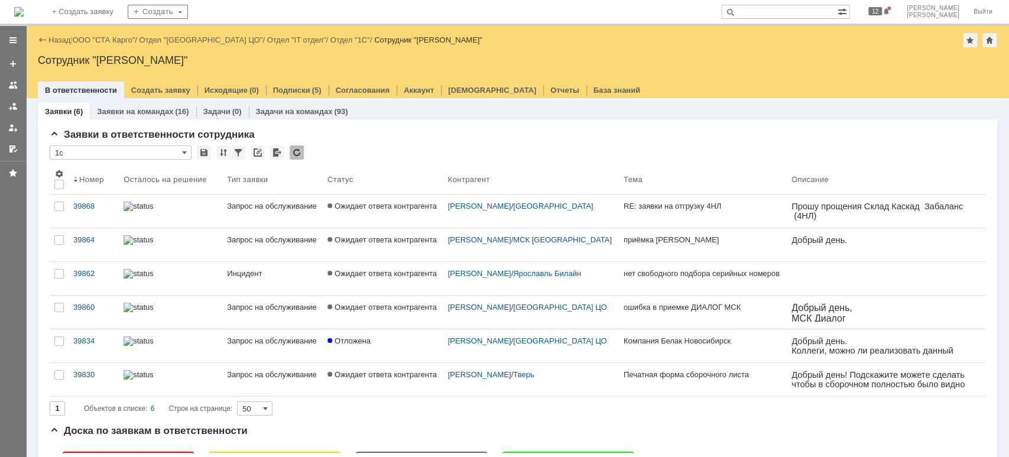
click at [102, 44] on div "Назад | ООО "СТА Карго" / Отдел "[GEOGRAPHIC_DATA] ЦО" / Отдел "IT отдел" / Отд…" at bounding box center [517, 40] width 959 height 14
click at [102, 43] on link "ООО "СТА Карго"" at bounding box center [104, 39] width 63 height 9
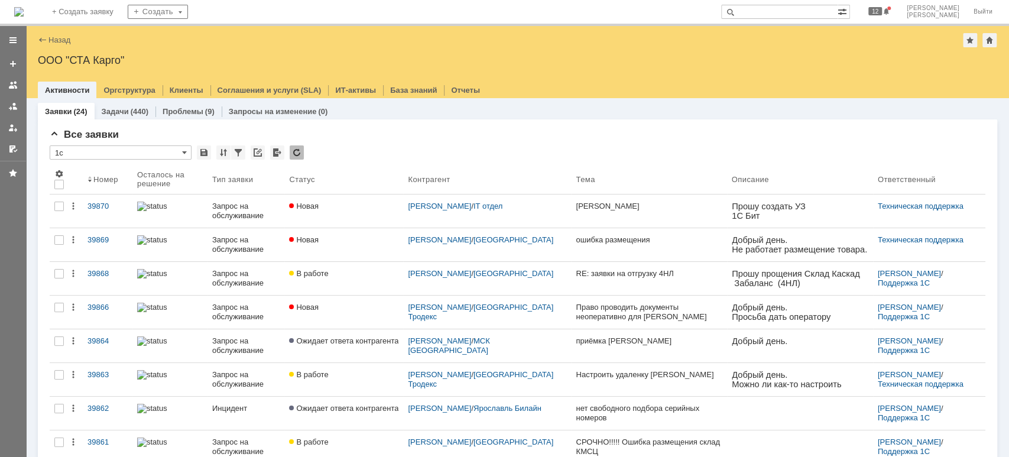
click at [23, 118] on div at bounding box center [13, 93] width 26 height 130
click at [15, 110] on div at bounding box center [12, 106] width 9 height 9
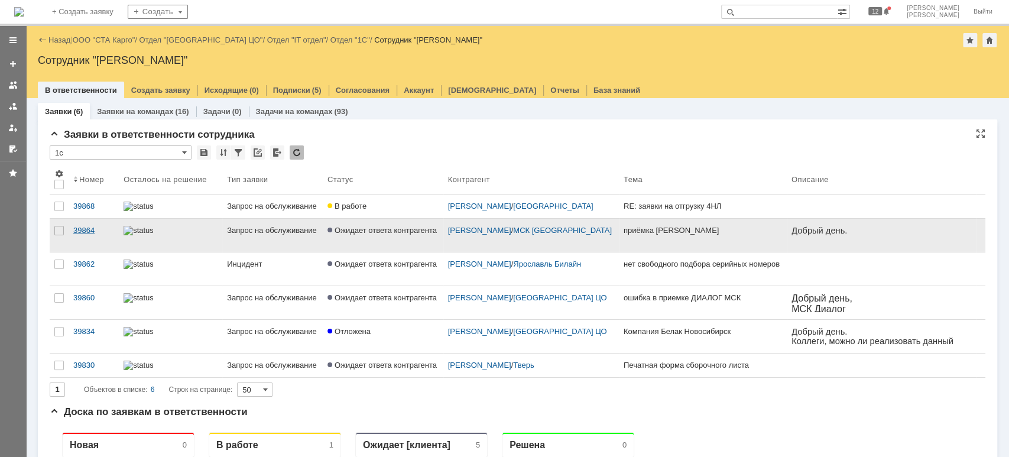
click at [90, 235] on div "39864" at bounding box center [93, 230] width 41 height 9
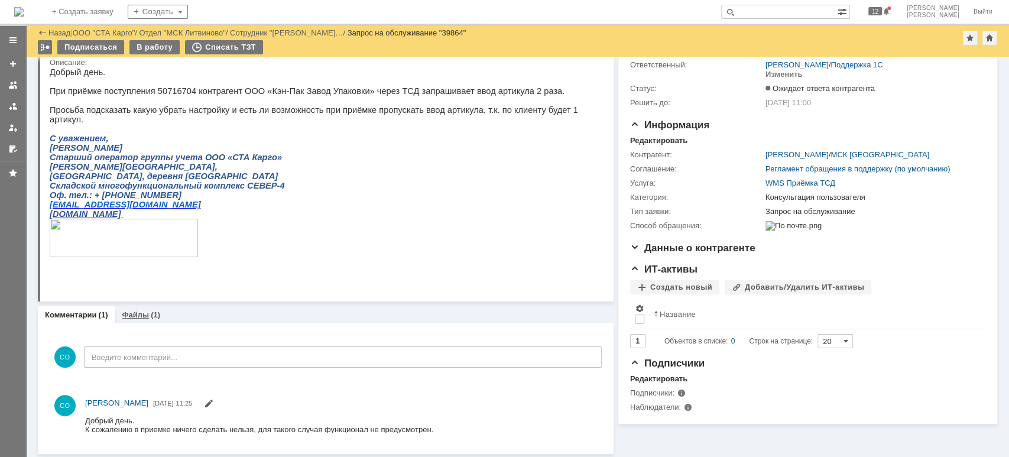
click at [135, 312] on link "Файлы" at bounding box center [135, 314] width 27 height 9
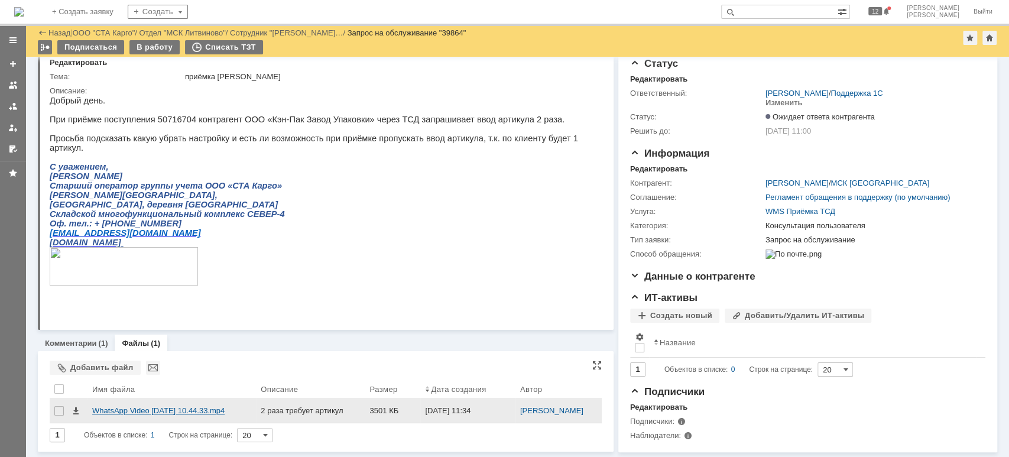
click at [158, 406] on div "WhatsApp Video [DATE] 10.44.33.mp4" at bounding box center [171, 410] width 159 height 9
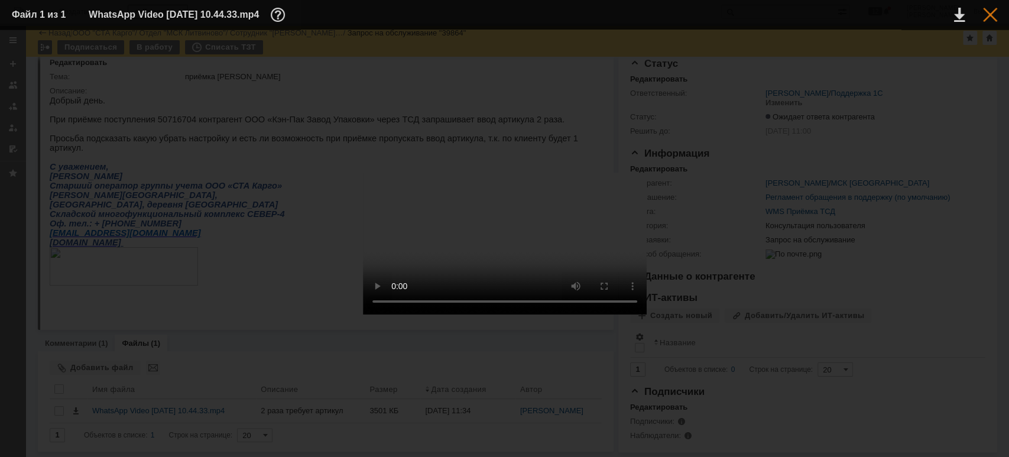
click at [986, 17] on div at bounding box center [990, 15] width 14 height 14
